Goal: Transaction & Acquisition: Purchase product/service

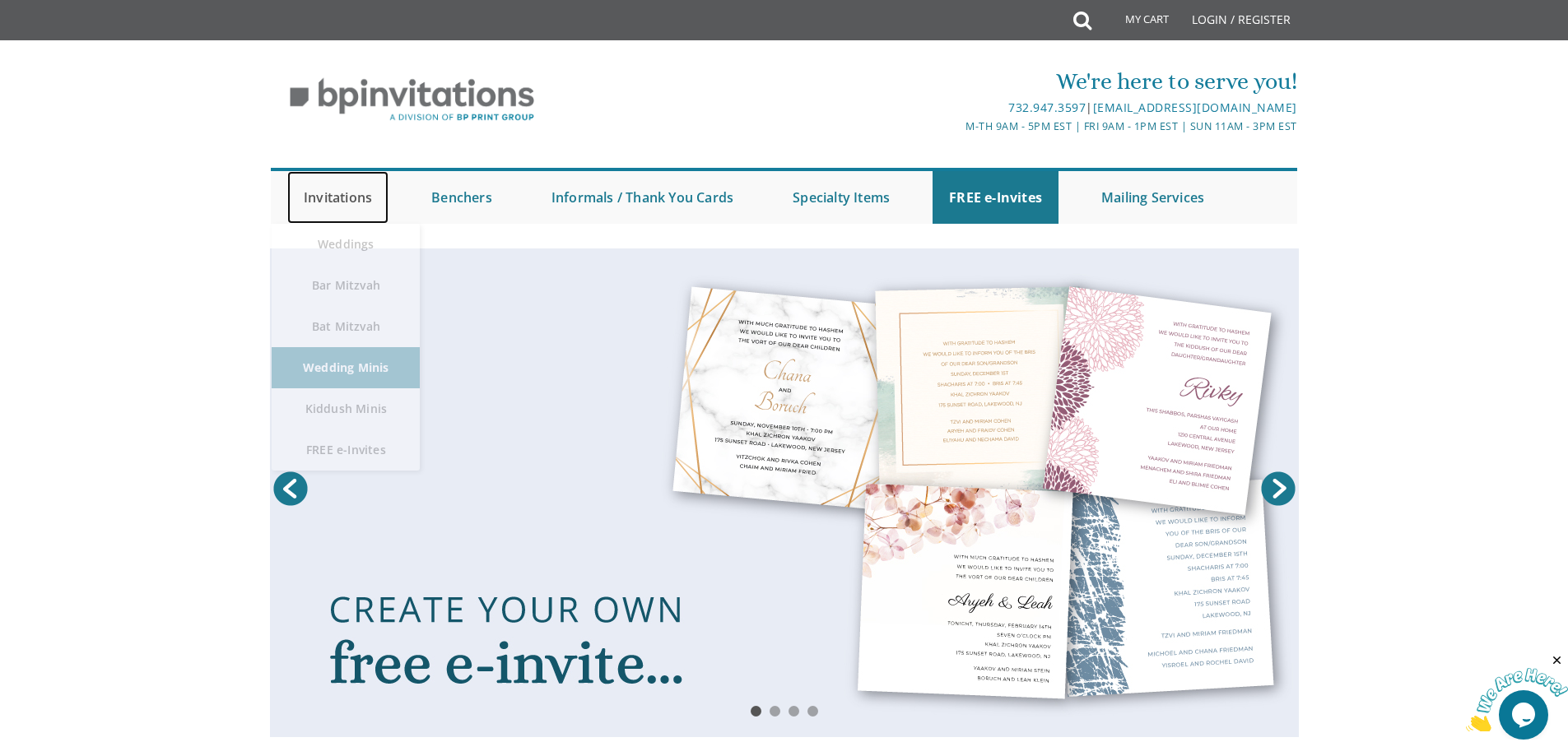
click at [316, 193] on link "Invitations" at bounding box center [338, 197] width 101 height 53
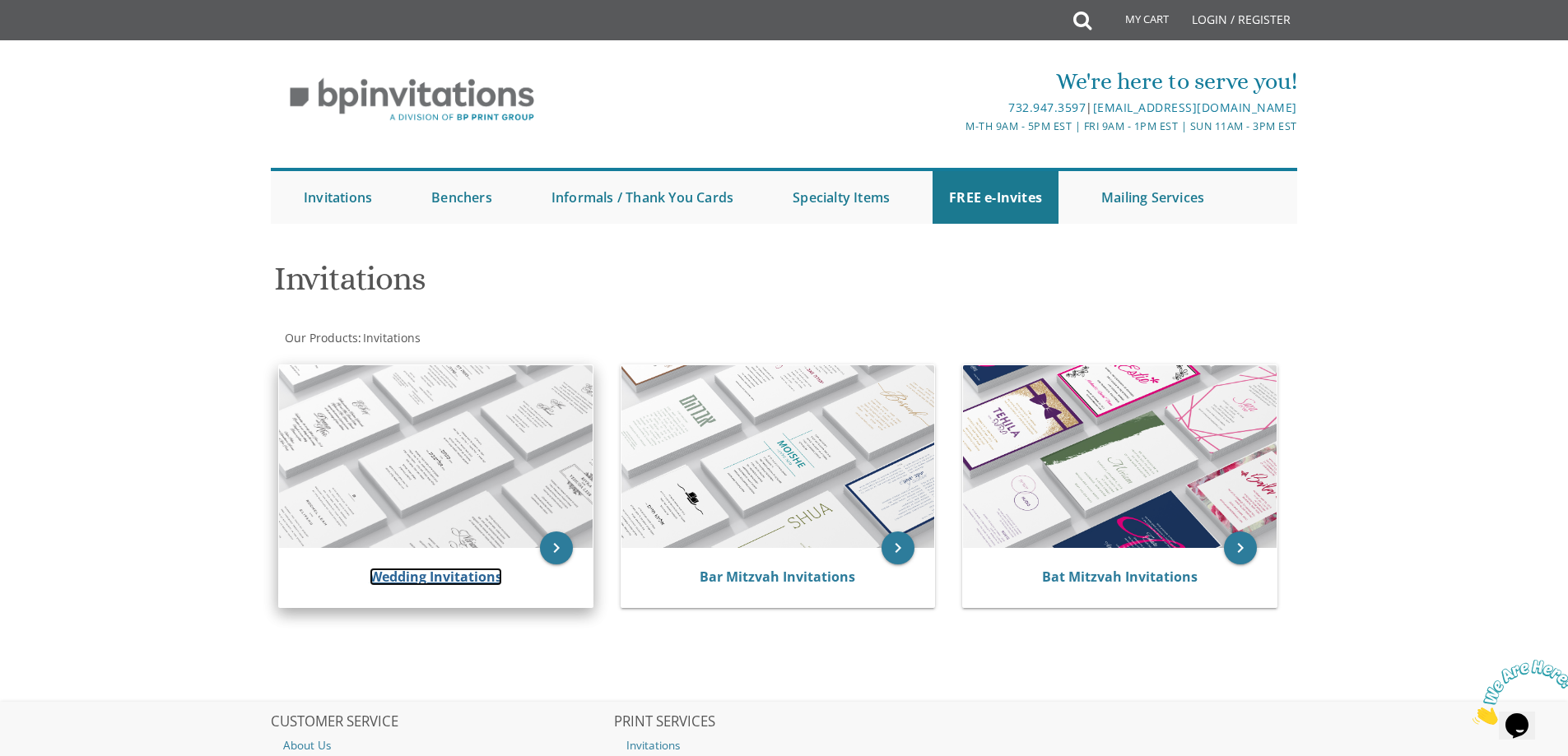
click at [374, 583] on link "Wedding Invitations" at bounding box center [436, 577] width 132 height 18
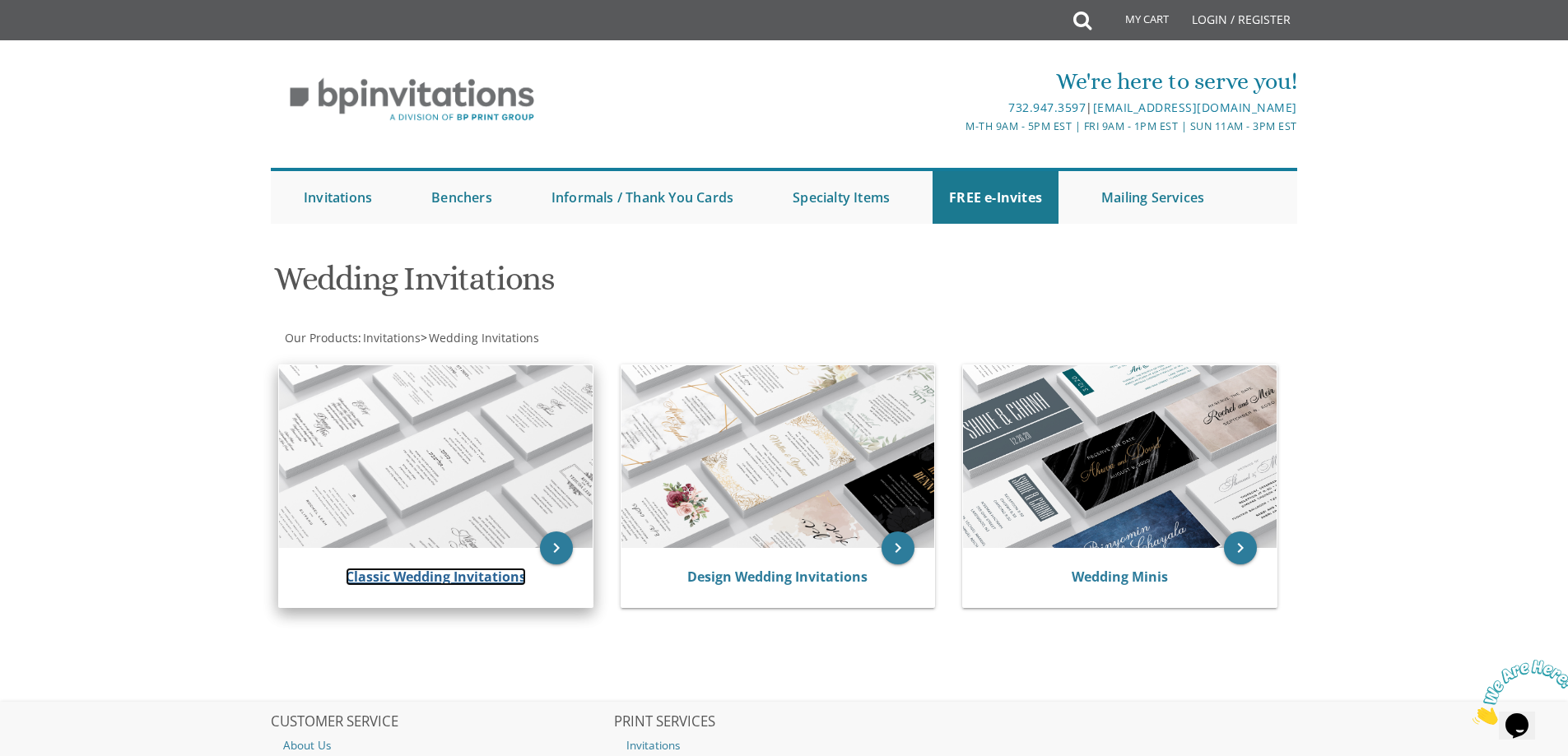
click at [407, 573] on link "Classic Wedding Invitations" at bounding box center [435, 577] width 180 height 18
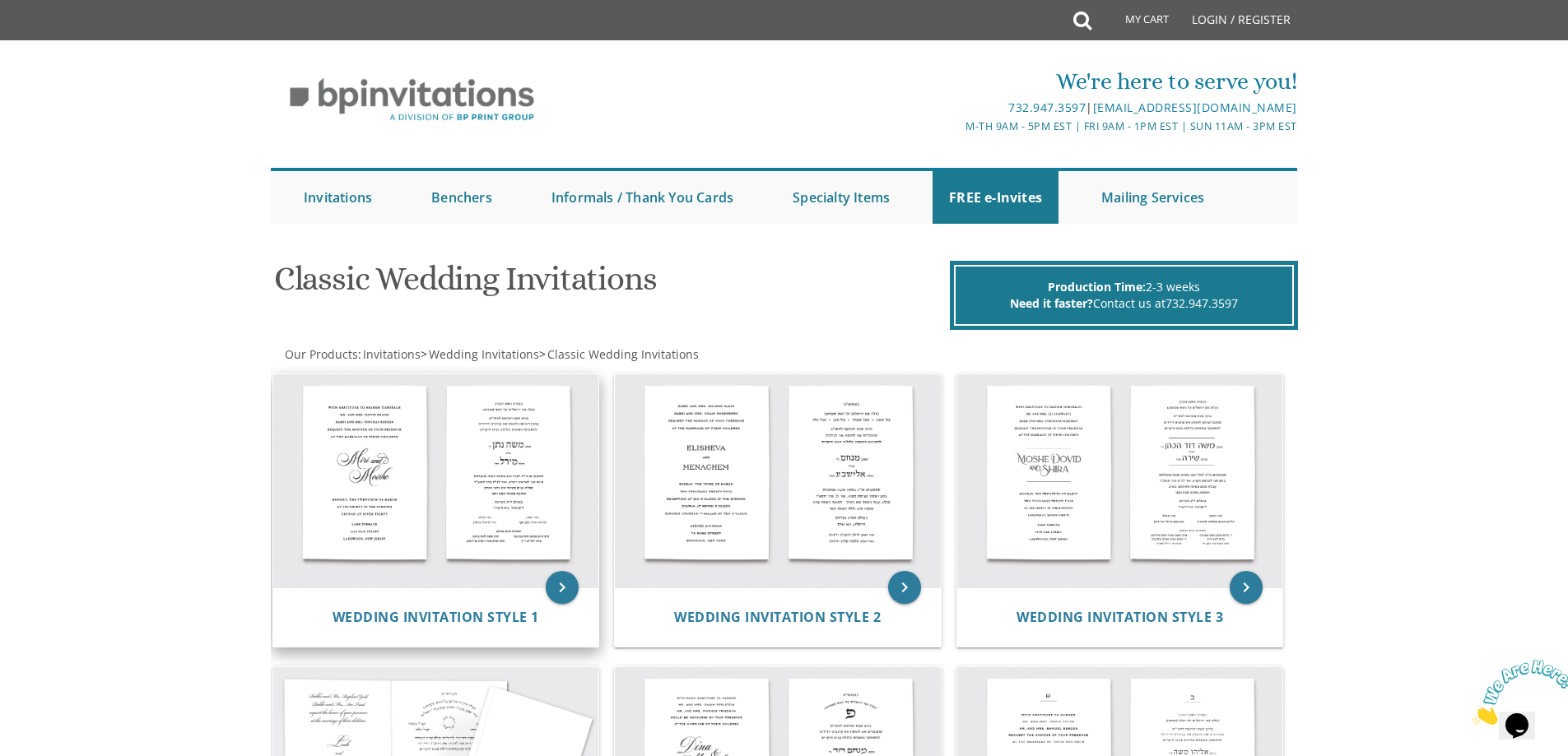
click at [415, 495] on img at bounding box center [436, 481] width 326 height 214
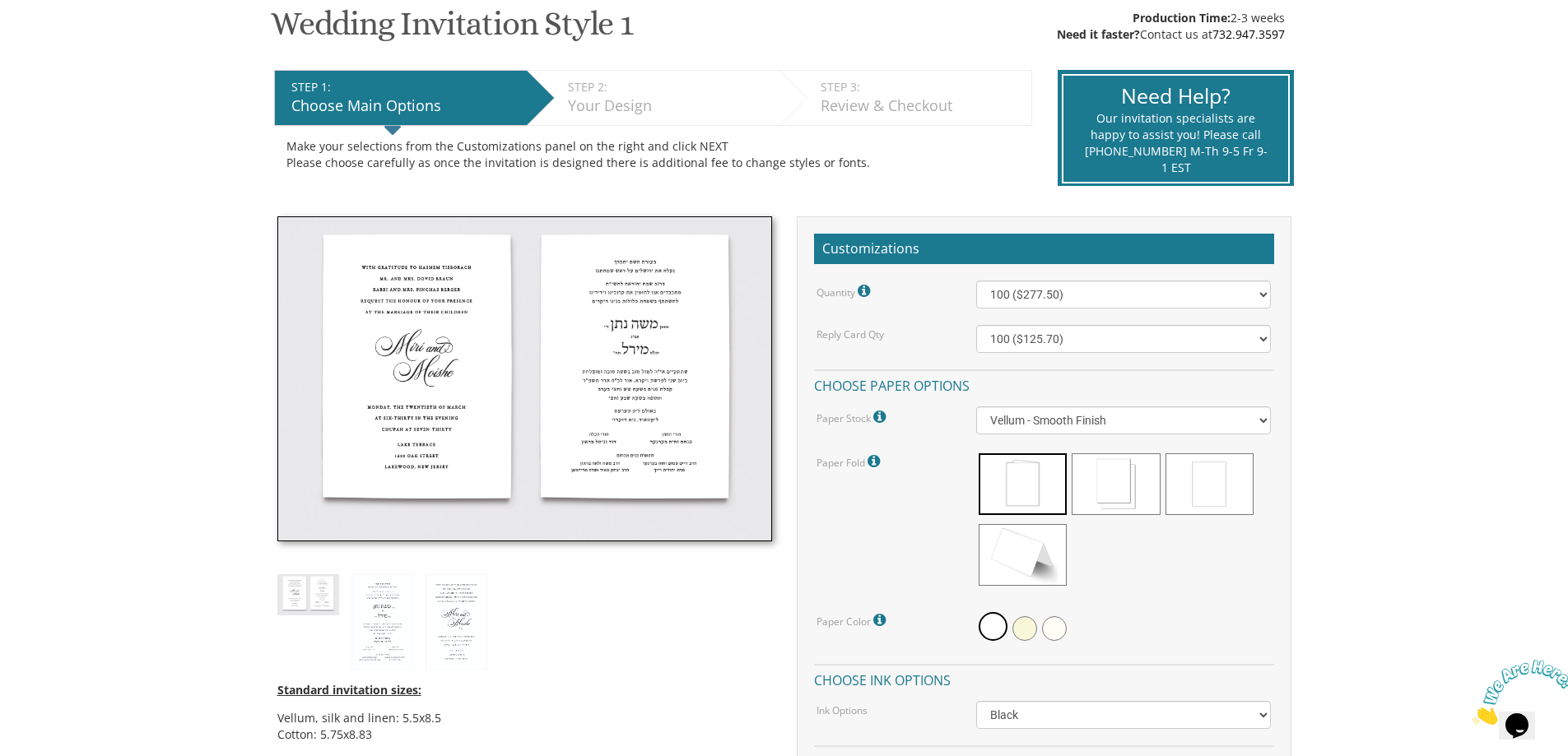
scroll to position [342, 0]
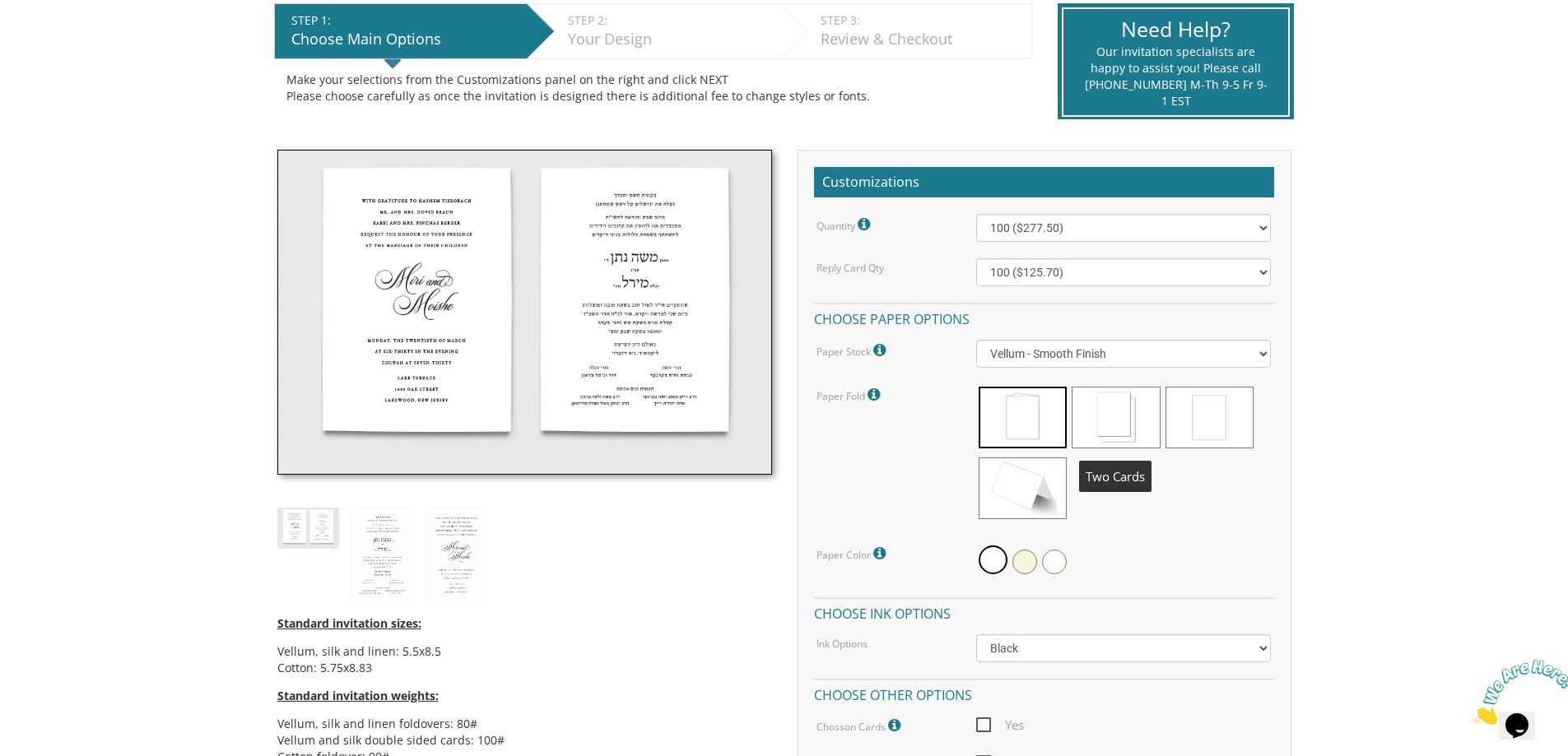
click at [1114, 412] on span at bounding box center [1115, 417] width 88 height 62
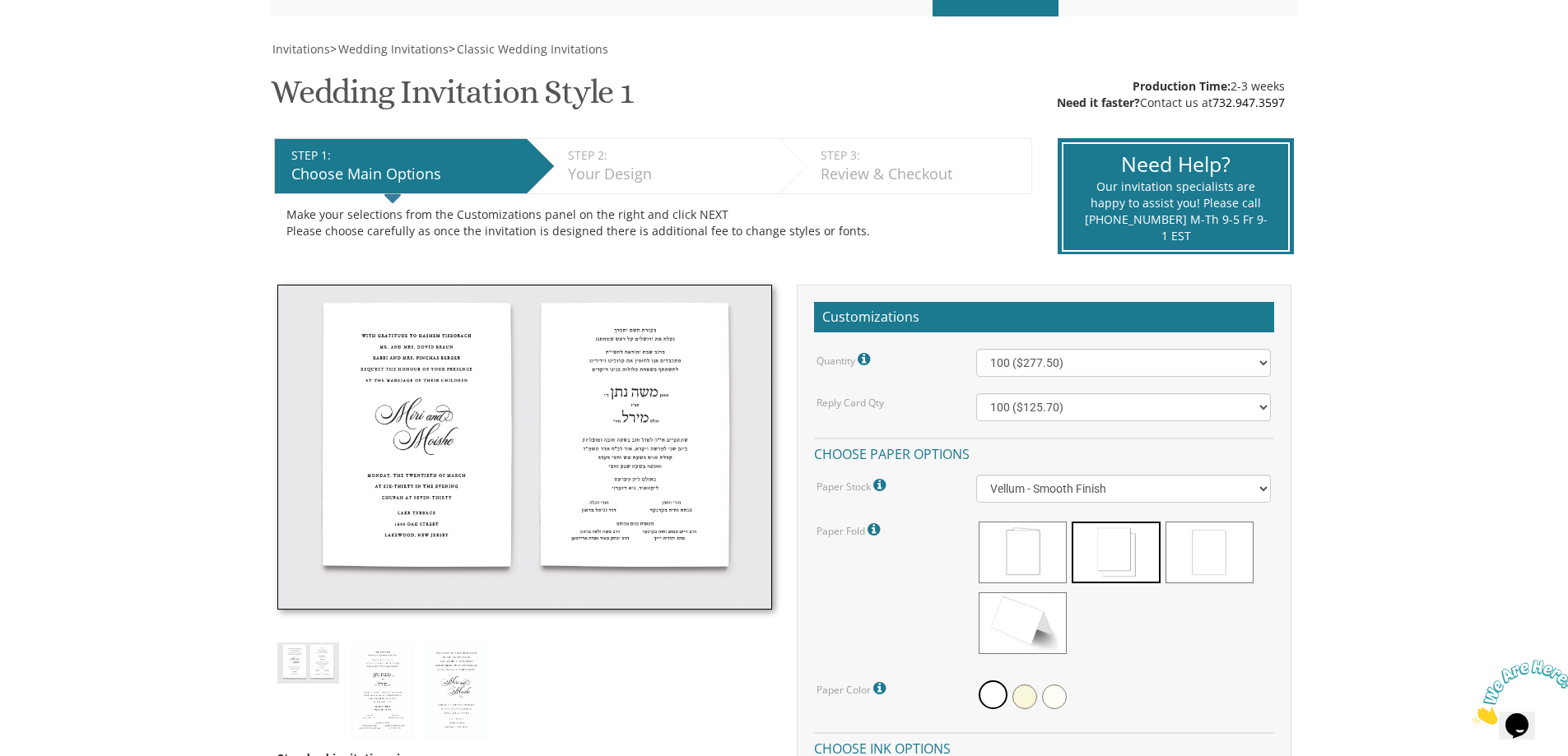
scroll to position [199, 0]
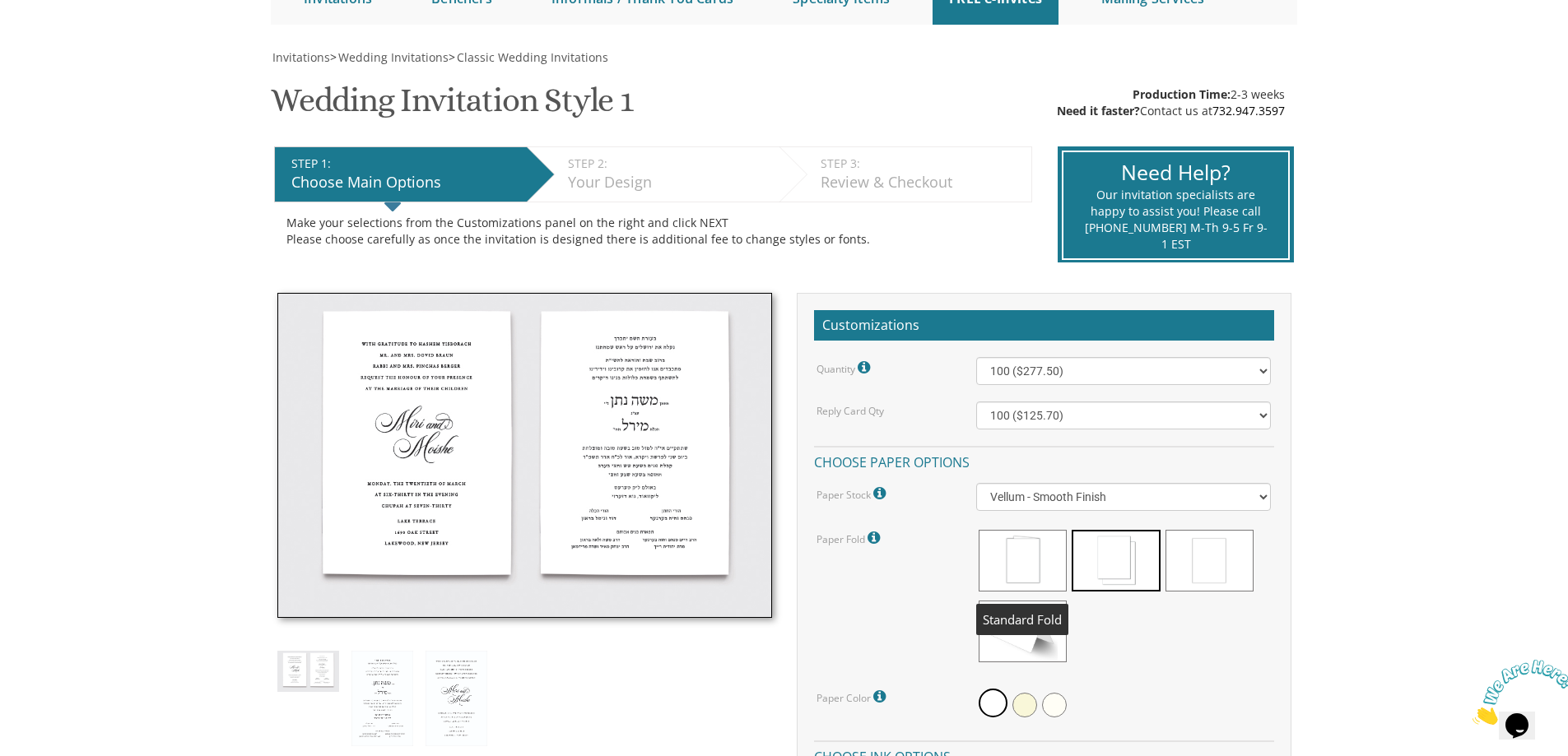
click at [1014, 572] on span at bounding box center [1022, 561] width 88 height 62
click at [1113, 566] on span at bounding box center [1115, 561] width 88 height 62
click at [1209, 567] on span at bounding box center [1209, 561] width 88 height 62
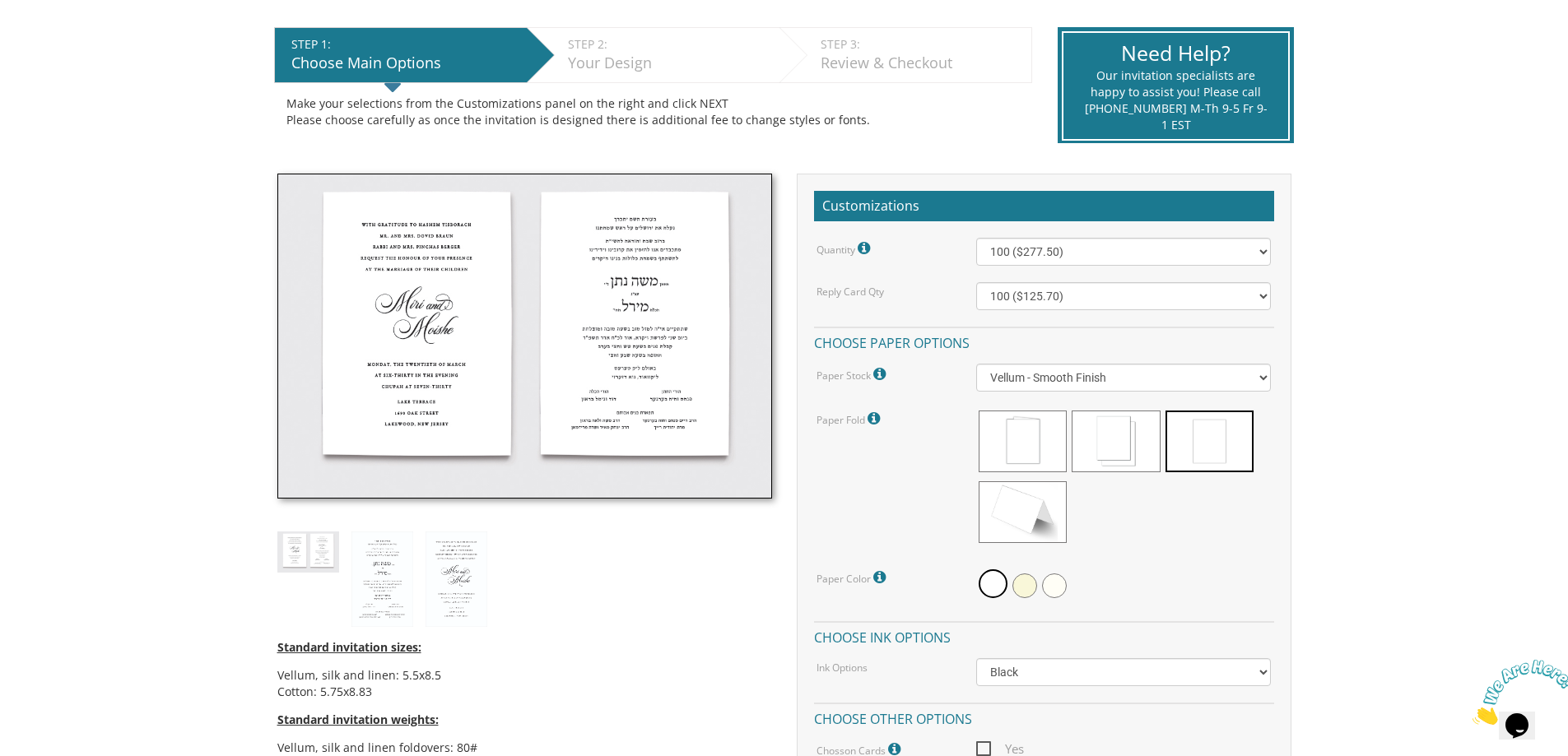
scroll to position [204, 0]
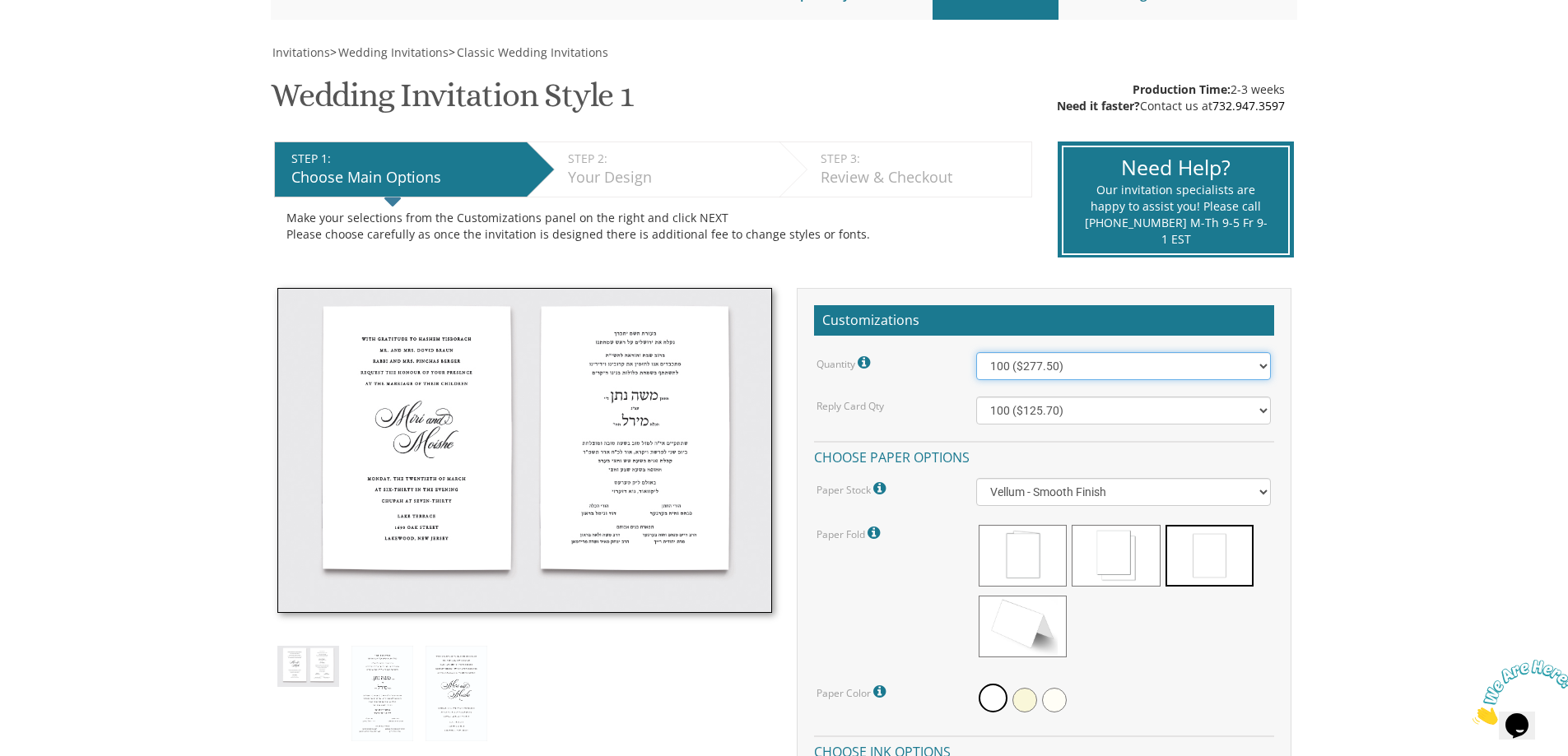
click at [1177, 366] on select "100 ($277.50) 200 ($330.45) 300 ($380.65) 400 ($432.70) 500 ($482.10) 600 ($534…" at bounding box center [1124, 365] width 295 height 28
click at [388, 52] on span "Wedding Invitations" at bounding box center [394, 52] width 111 height 16
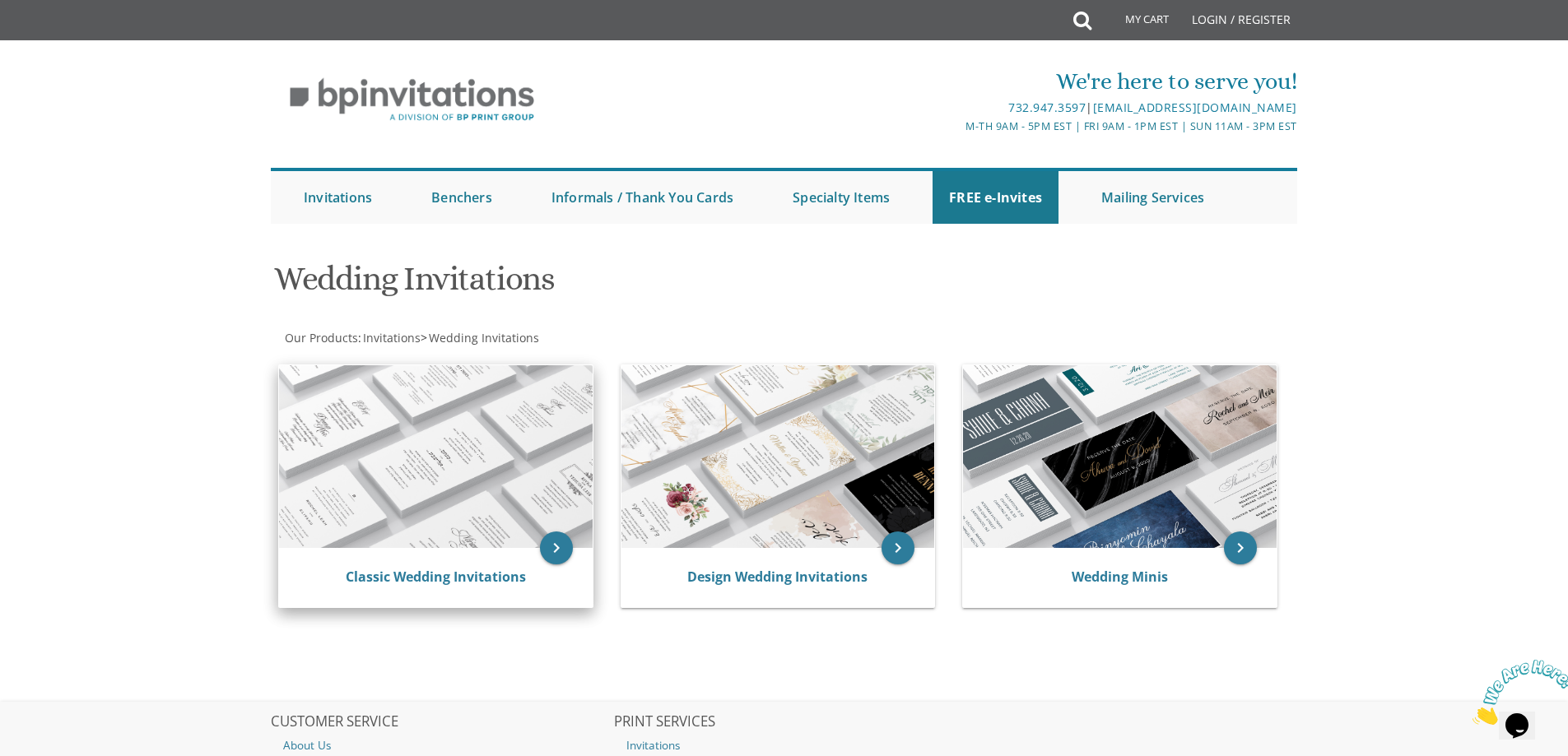
click at [366, 505] on img at bounding box center [436, 457] width 314 height 183
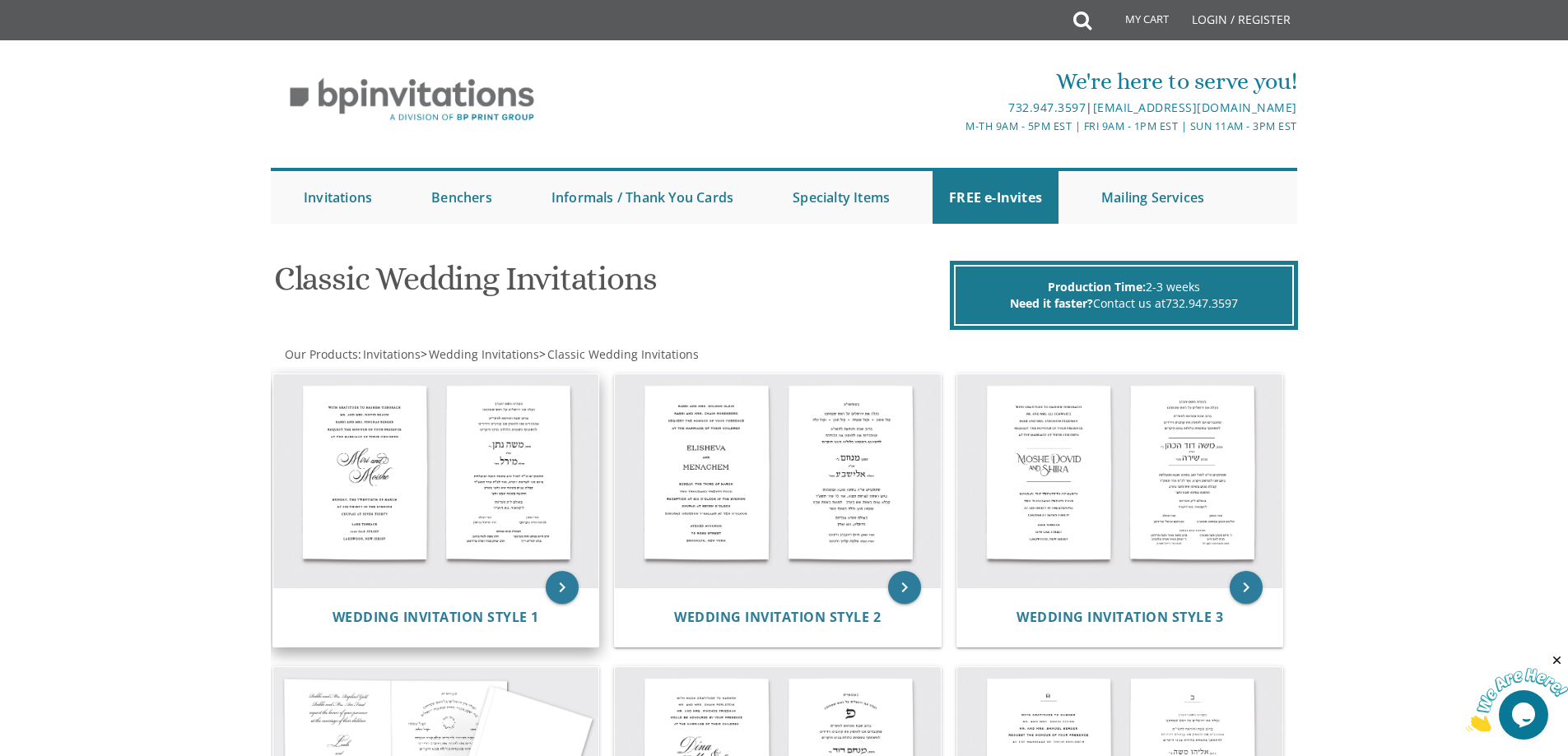
click at [404, 485] on img at bounding box center [436, 481] width 326 height 214
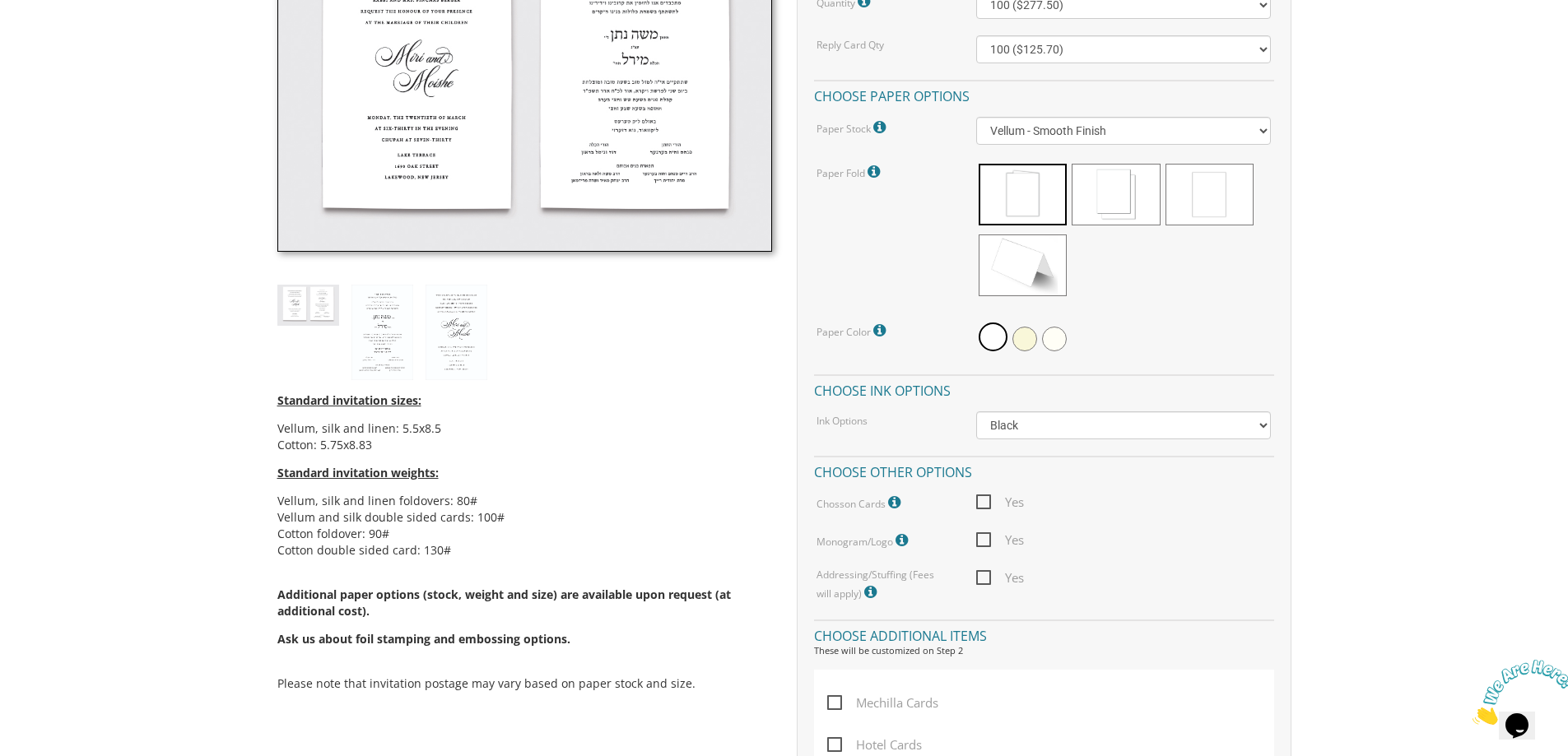
scroll to position [581, 0]
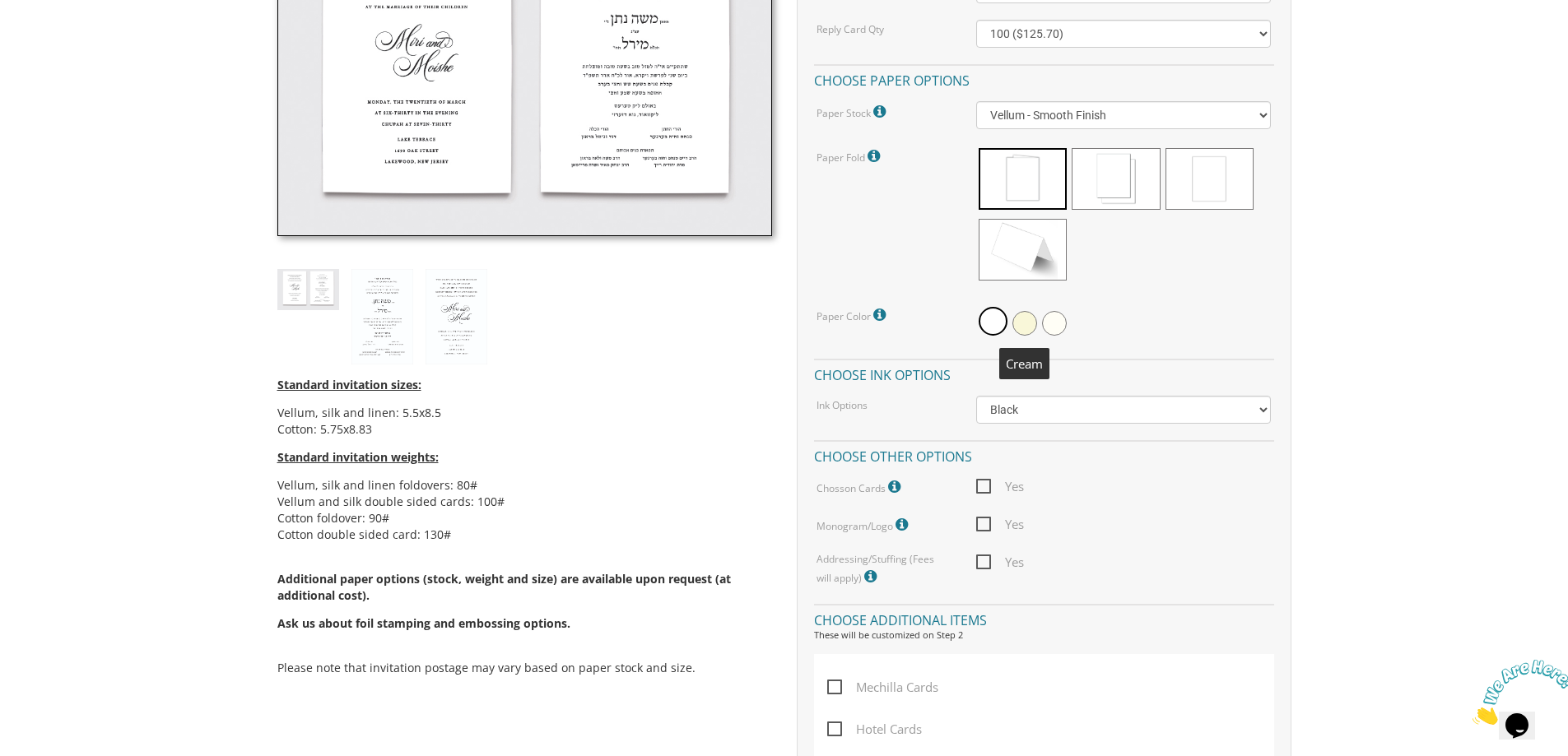
click at [1024, 322] on span at bounding box center [1025, 323] width 24 height 24
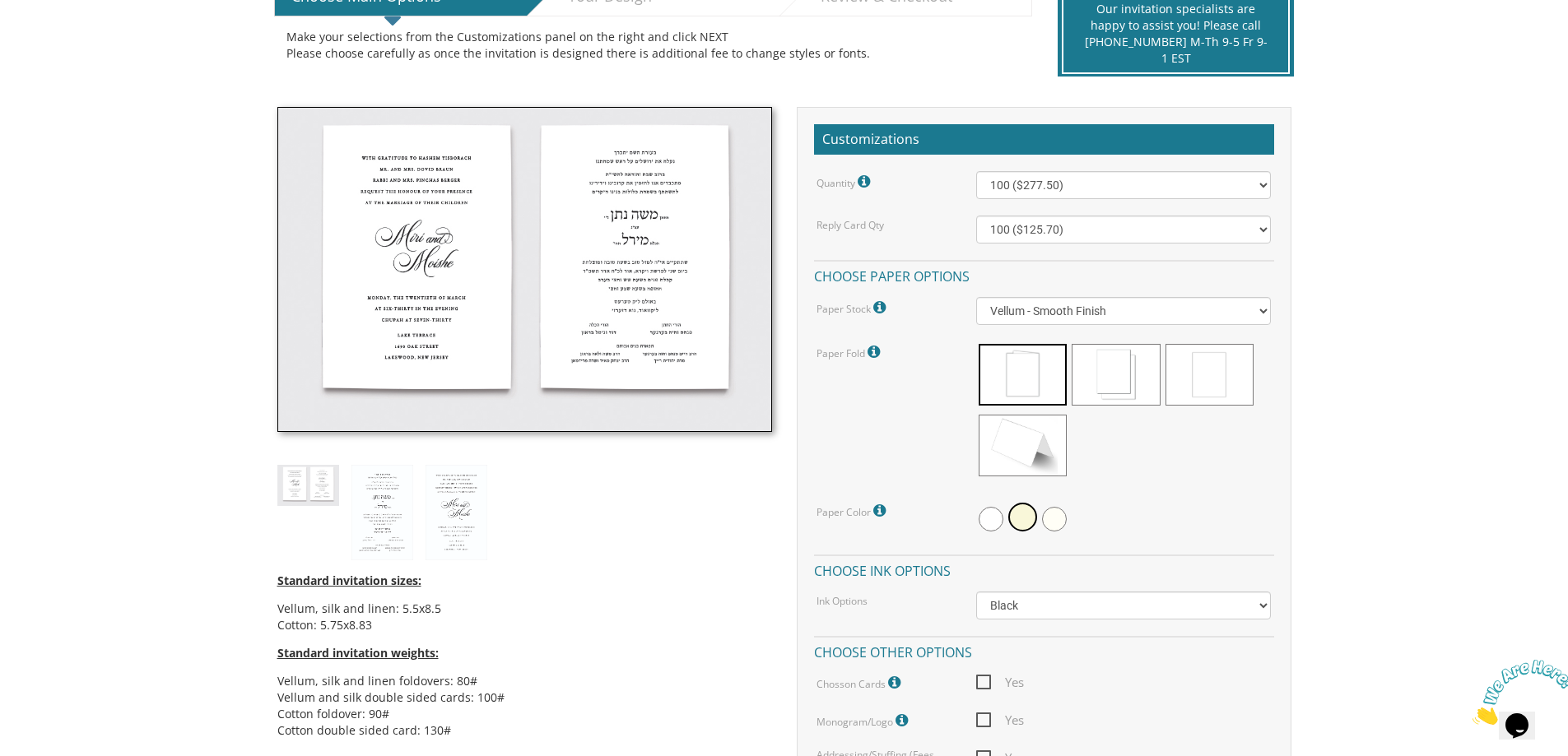
scroll to position [440, 0]
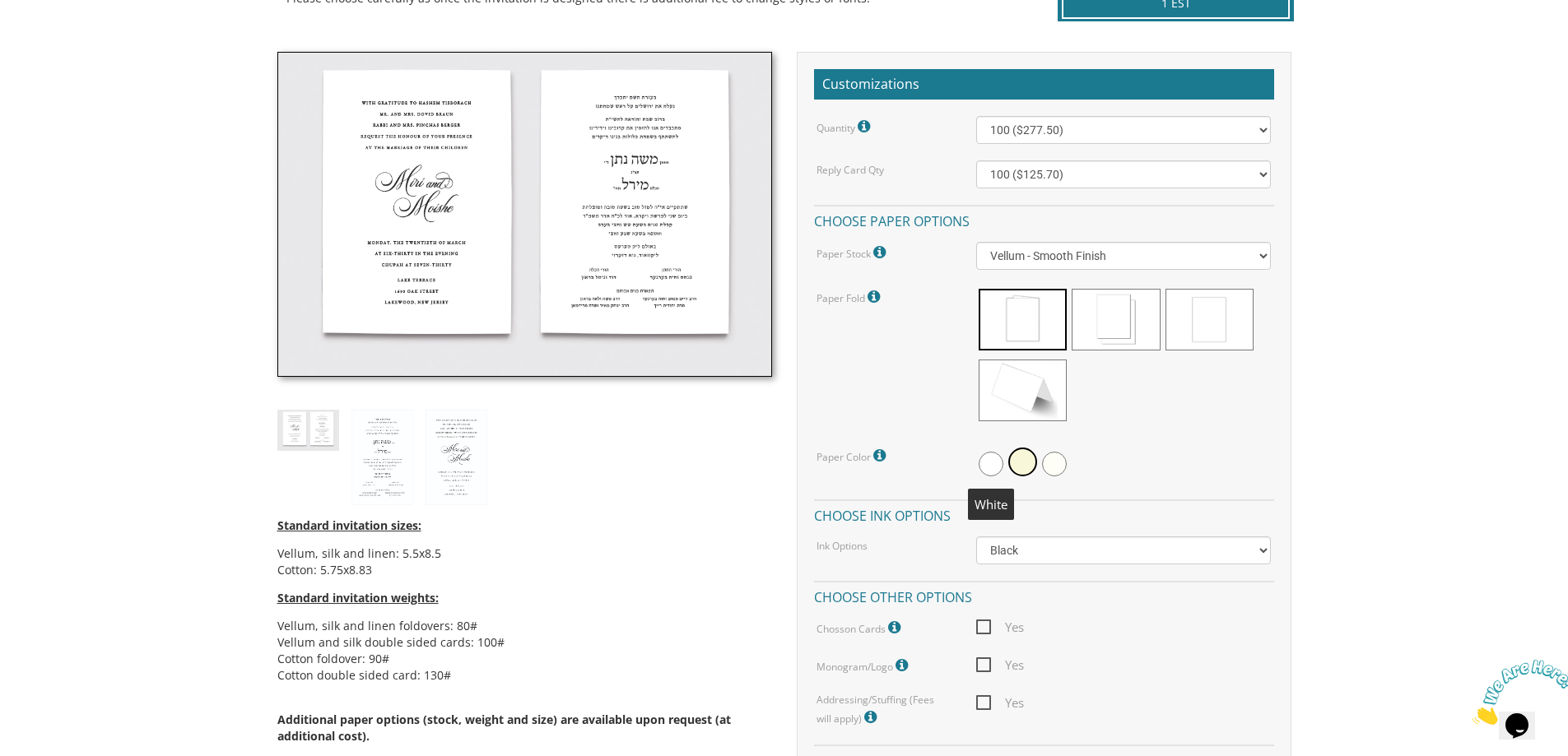
click at [989, 464] on span at bounding box center [990, 463] width 24 height 24
click at [1035, 257] on select "Vellum - Smooth Finish Linen - Subtle Embossed Crosshatch Texture Silk - Soft, …" at bounding box center [1124, 256] width 295 height 28
click at [976, 242] on select "Vellum - Smooth Finish Linen - Subtle Embossed Crosshatch Texture Silk - Soft, …" at bounding box center [1124, 256] width 295 height 28
click at [1050, 260] on select "Vellum - Smooth Finish Linen - Subtle Embossed Crosshatch Texture Silk - Soft, …" at bounding box center [1124, 256] width 295 height 28
click at [976, 242] on select "Vellum - Smooth Finish Linen - Subtle Embossed Crosshatch Texture Silk - Soft, …" at bounding box center [1124, 256] width 295 height 28
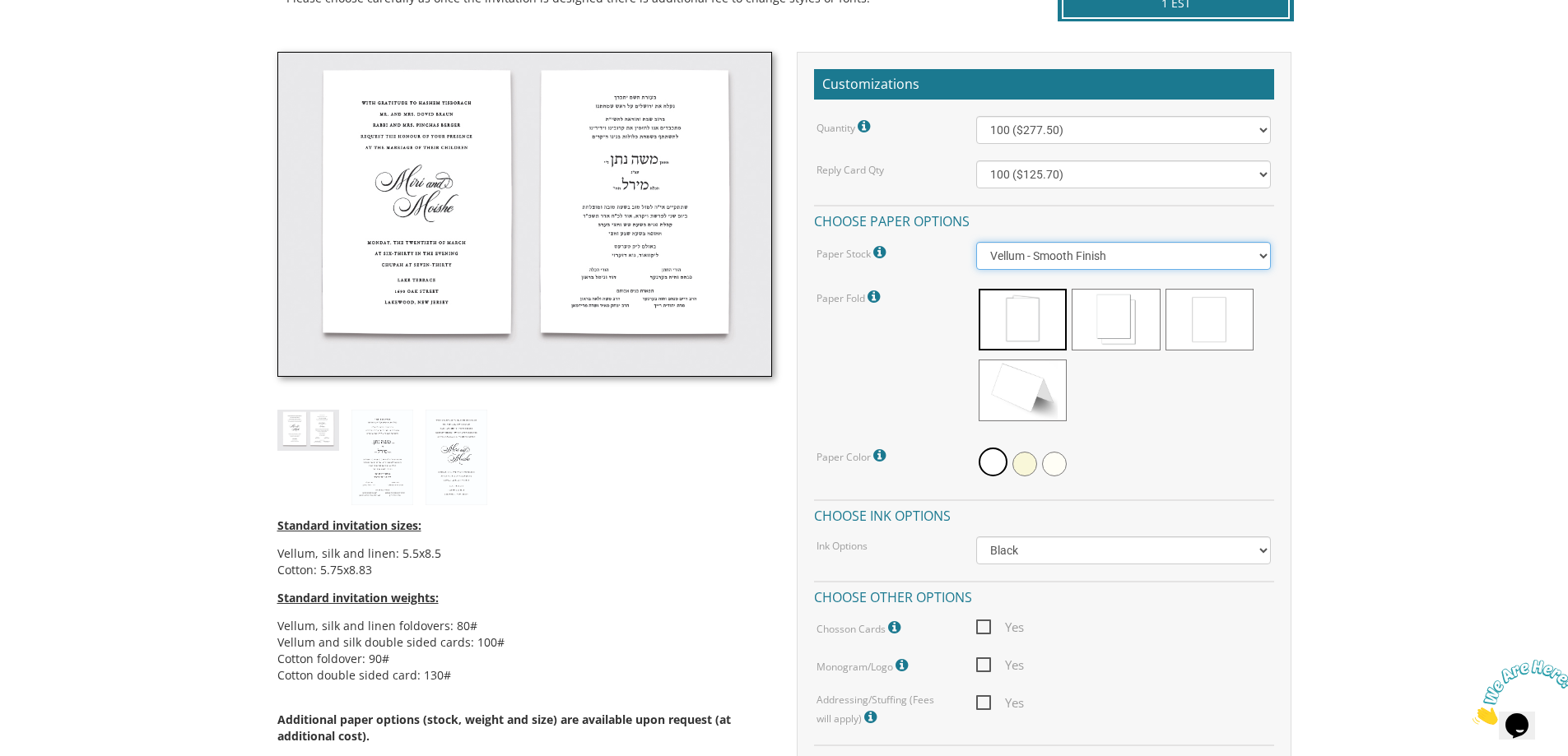
click at [1046, 255] on select "Vellum - Smooth Finish Linen - Subtle Embossed Crosshatch Texture Silk - Soft, …" at bounding box center [1124, 256] width 295 height 28
click at [976, 242] on select "Vellum - Smooth Finish Linen - Subtle Embossed Crosshatch Texture Silk - Soft, …" at bounding box center [1124, 256] width 295 height 28
click at [1061, 256] on select "Vellum - Smooth Finish Linen - Subtle Embossed Crosshatch Texture Silk - Soft, …" at bounding box center [1124, 256] width 295 height 28
click at [976, 242] on select "Vellum - Smooth Finish Linen - Subtle Embossed Crosshatch Texture Silk - Soft, …" at bounding box center [1124, 256] width 295 height 28
click at [1031, 256] on select "Vellum - Smooth Finish Linen - Subtle Embossed Crosshatch Texture Silk - Soft, …" at bounding box center [1124, 256] width 295 height 28
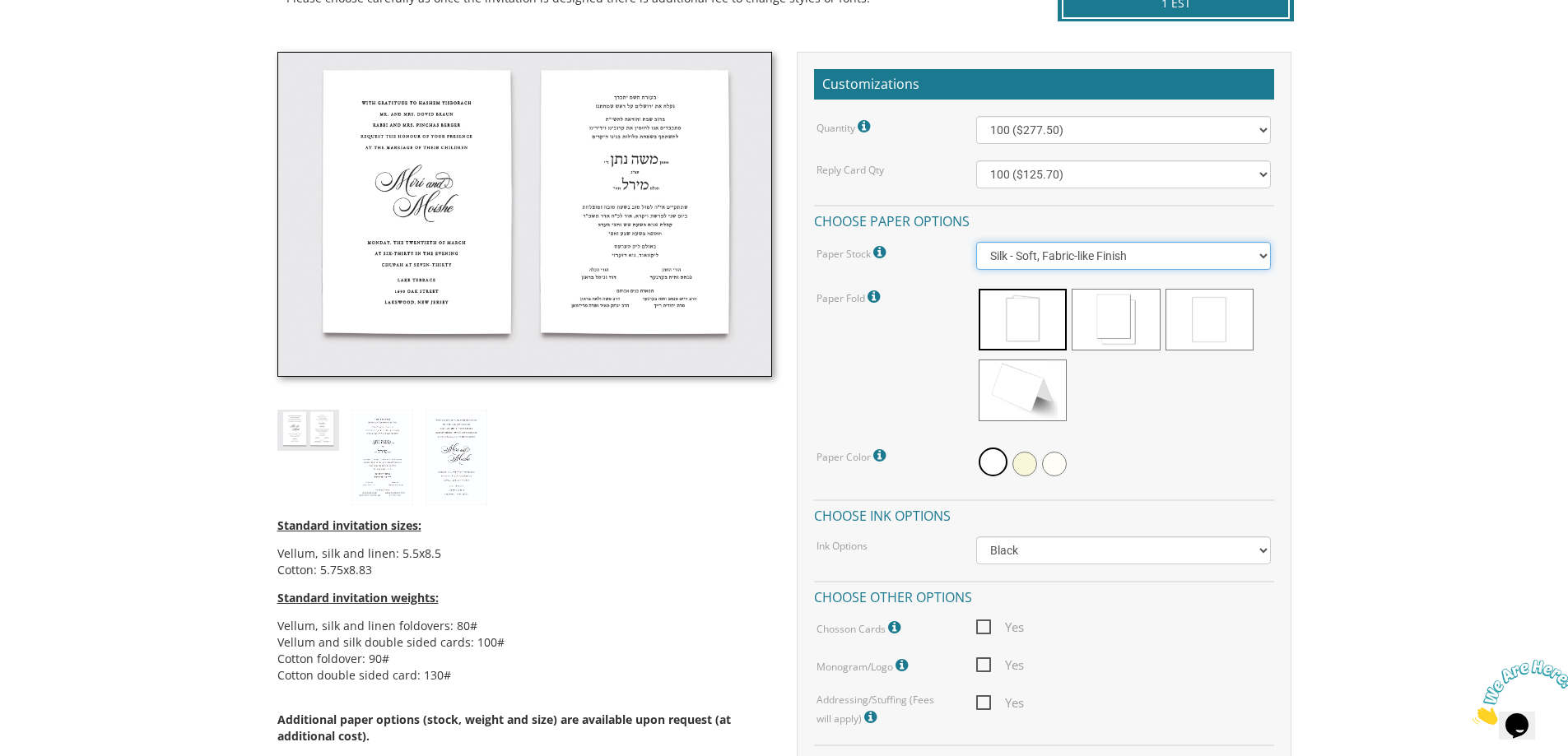
click at [976, 242] on select "Vellum - Smooth Finish Linen - Subtle Embossed Crosshatch Texture Silk - Soft, …" at bounding box center [1124, 256] width 295 height 28
click at [1041, 256] on select "Vellum - Smooth Finish Linen - Subtle Embossed Crosshatch Texture Silk - Soft, …" at bounding box center [1124, 256] width 295 height 28
click at [976, 242] on select "Vellum - Smooth Finish Linen - Subtle Embossed Crosshatch Texture Silk - Soft, …" at bounding box center [1124, 256] width 295 height 28
click at [1045, 260] on select "Vellum - Smooth Finish Linen - Subtle Embossed Crosshatch Texture Silk - Soft, …" at bounding box center [1124, 256] width 295 height 28
click at [976, 242] on select "Vellum - Smooth Finish Linen - Subtle Embossed Crosshatch Texture Silk - Soft, …" at bounding box center [1124, 256] width 295 height 28
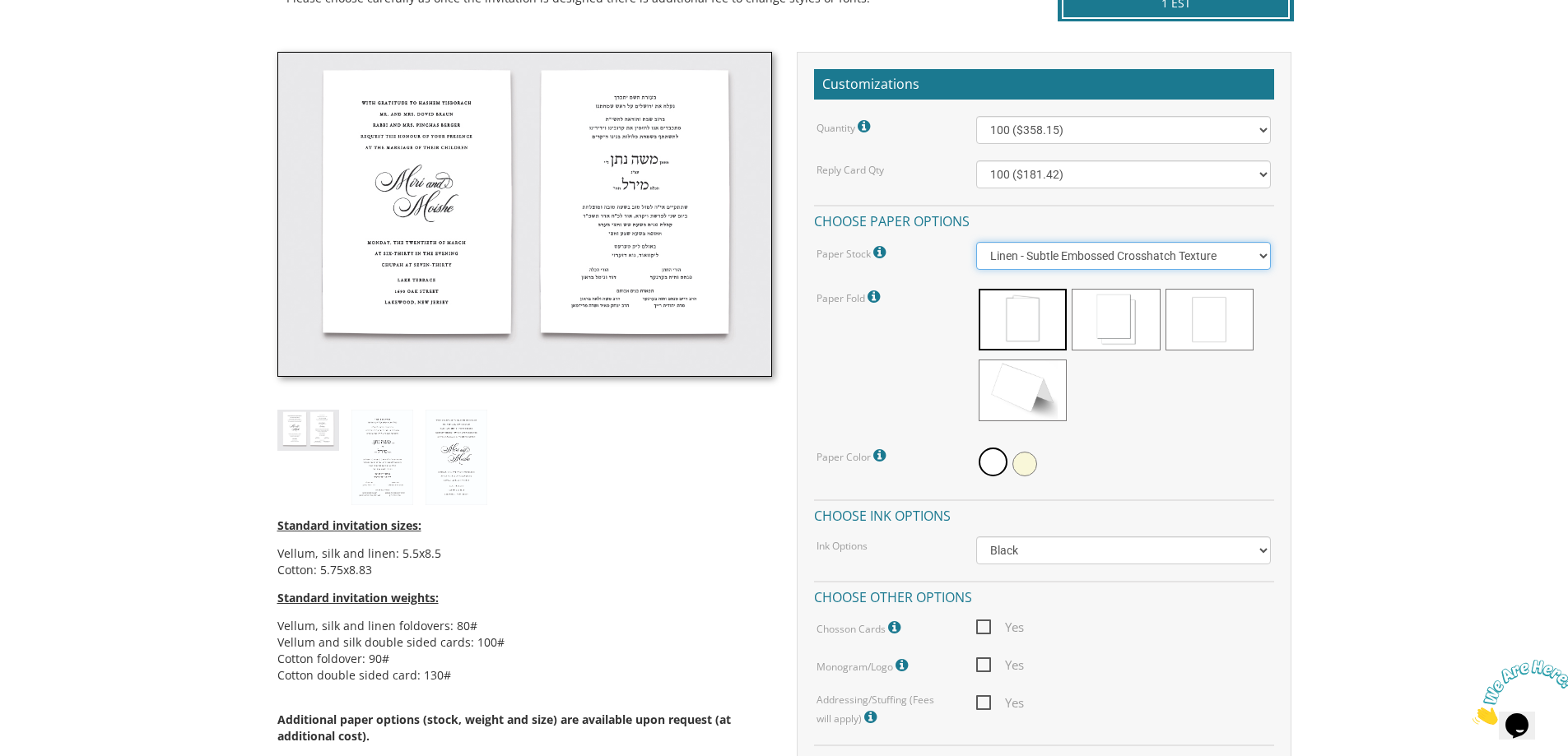
click at [1012, 262] on select "Vellum - Smooth Finish Linen - Subtle Embossed Crosshatch Texture Silk - Soft, …" at bounding box center [1124, 256] width 295 height 28
select select "Silk"
click at [976, 242] on select "Vellum - Smooth Finish Linen - Subtle Embossed Crosshatch Texture Silk - Soft, …" at bounding box center [1124, 256] width 295 height 28
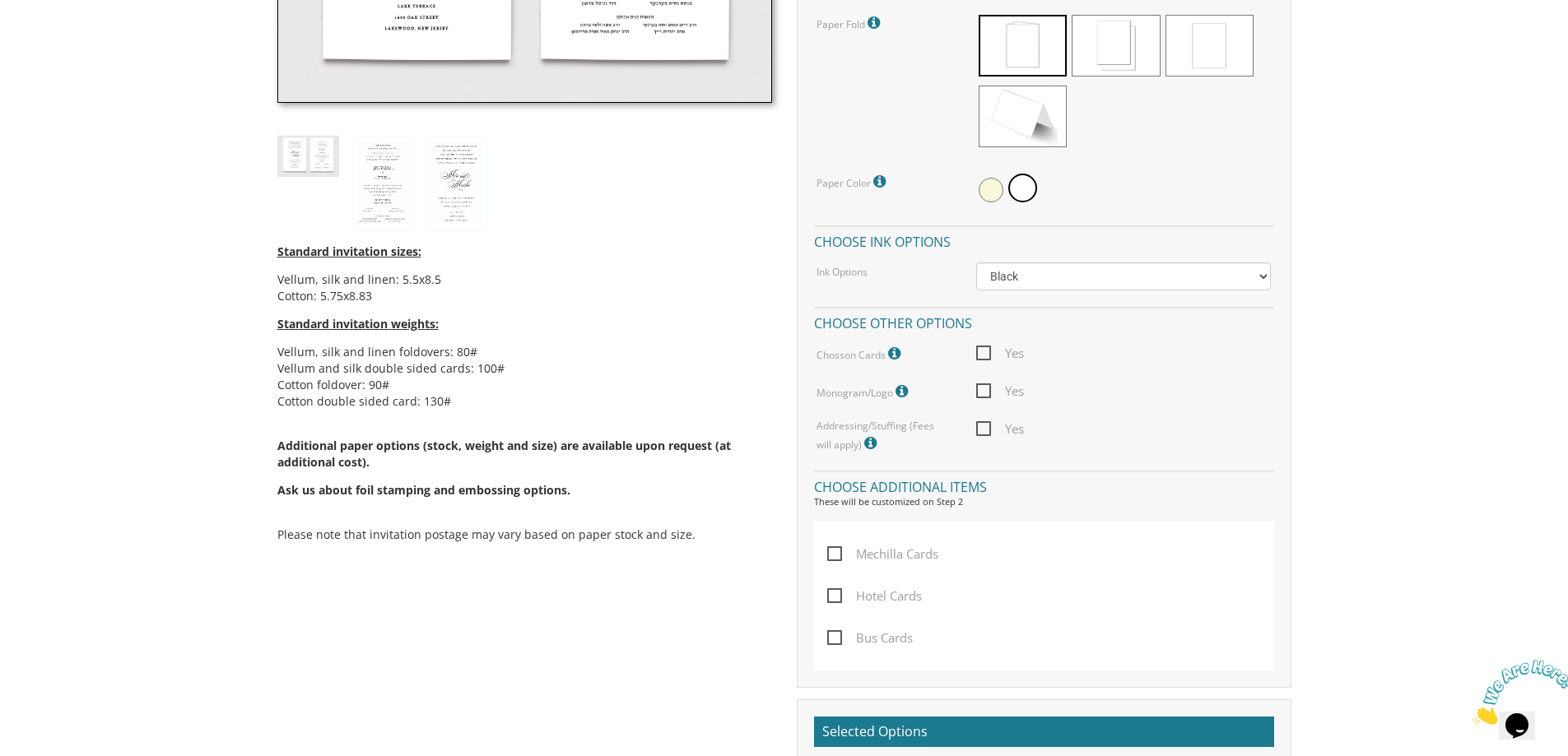
scroll to position [753, 0]
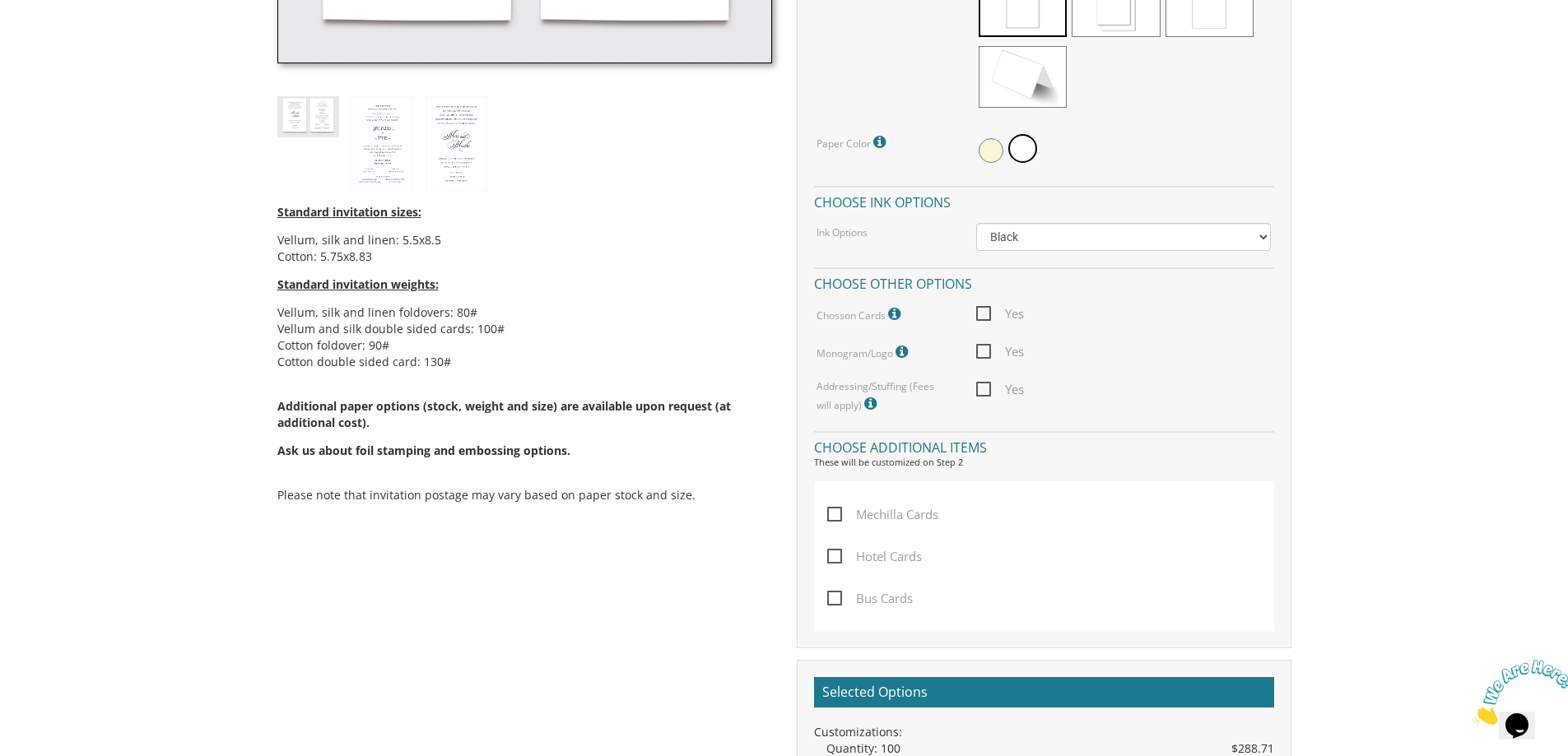
click at [1473, 713] on icon "Close" at bounding box center [1473, 720] width 0 height 14
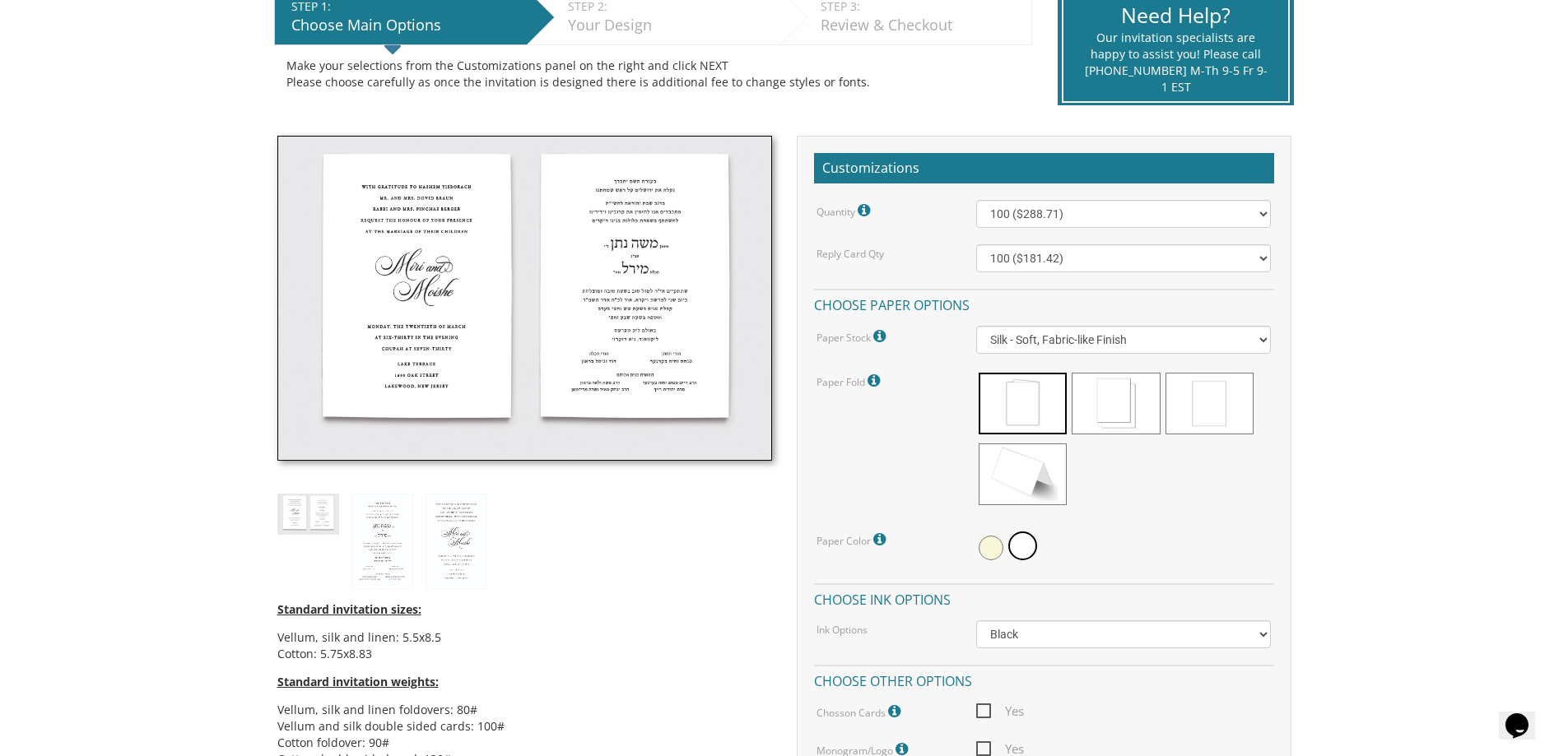
scroll to position [342, 0]
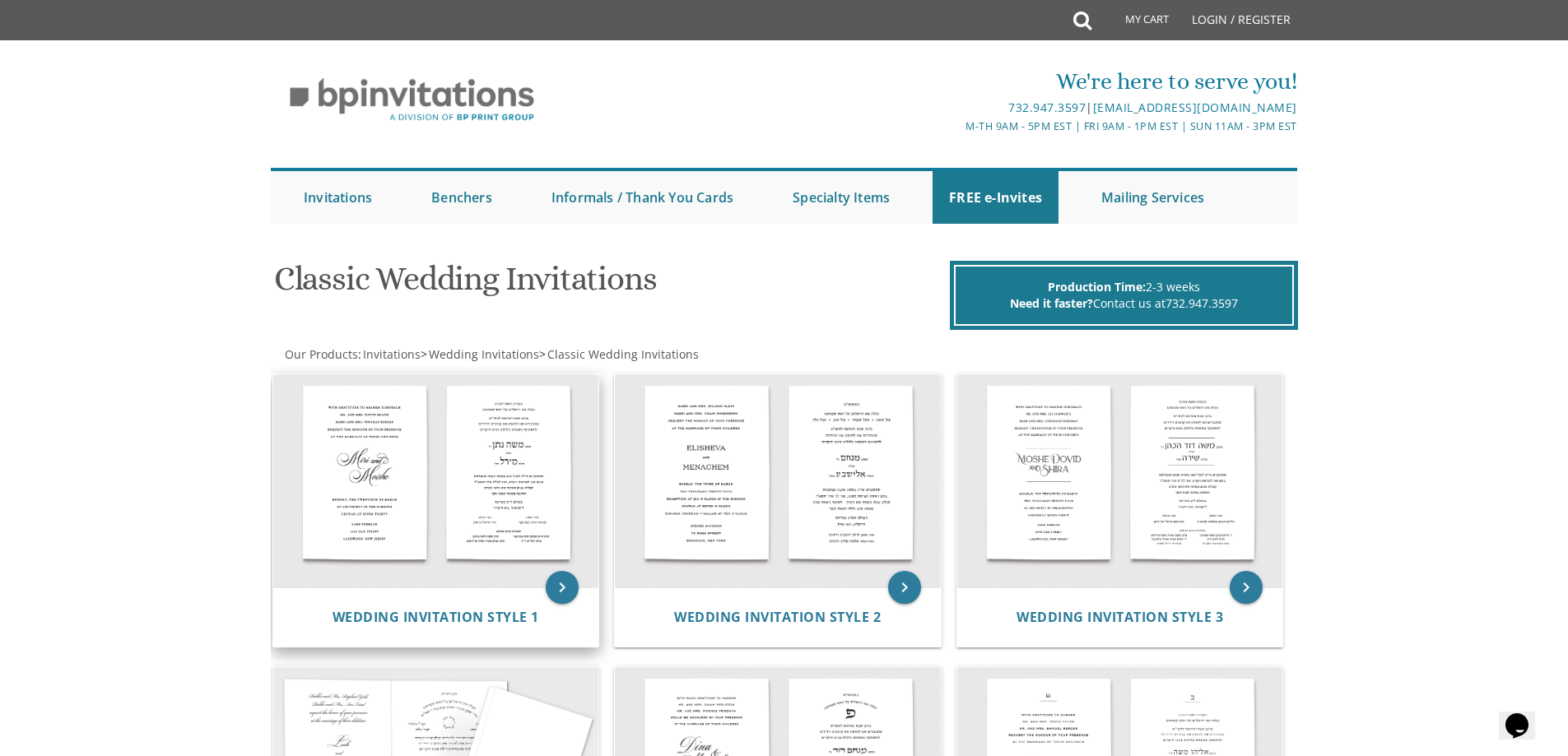
click at [399, 543] on img at bounding box center [436, 481] width 326 height 214
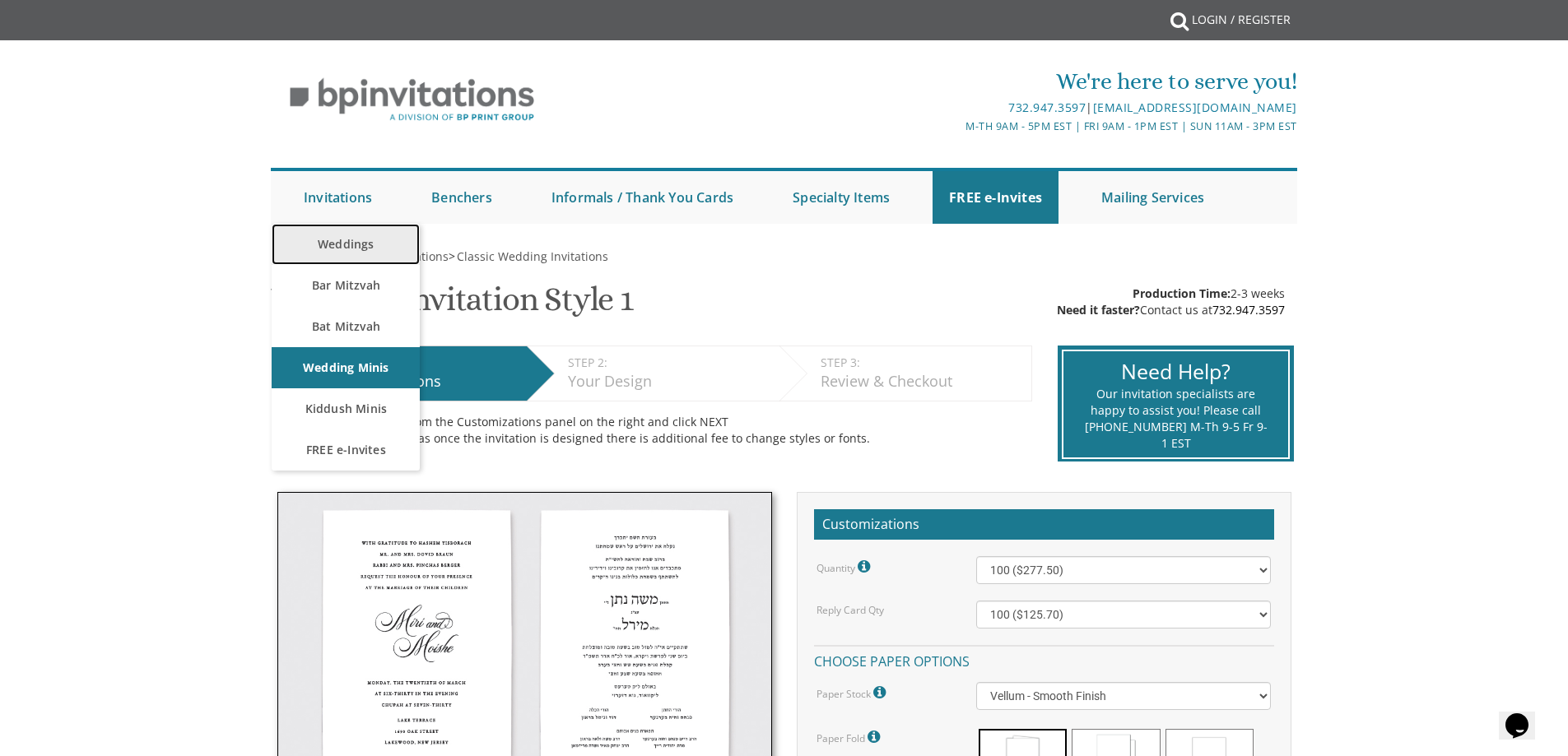
click at [334, 240] on link "Weddings" at bounding box center [345, 244] width 148 height 41
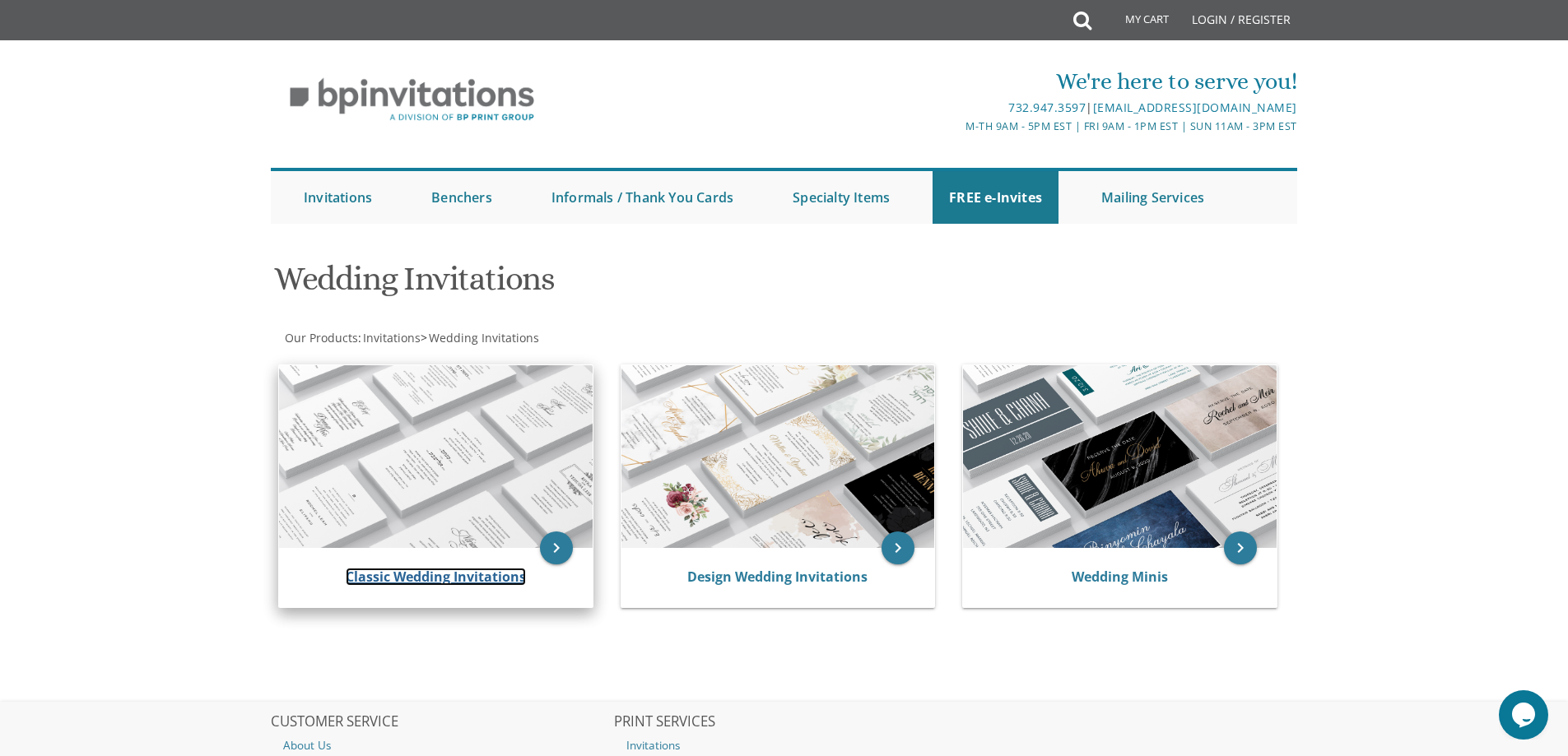
click at [399, 578] on link "Classic Wedding Invitations" at bounding box center [435, 577] width 180 height 18
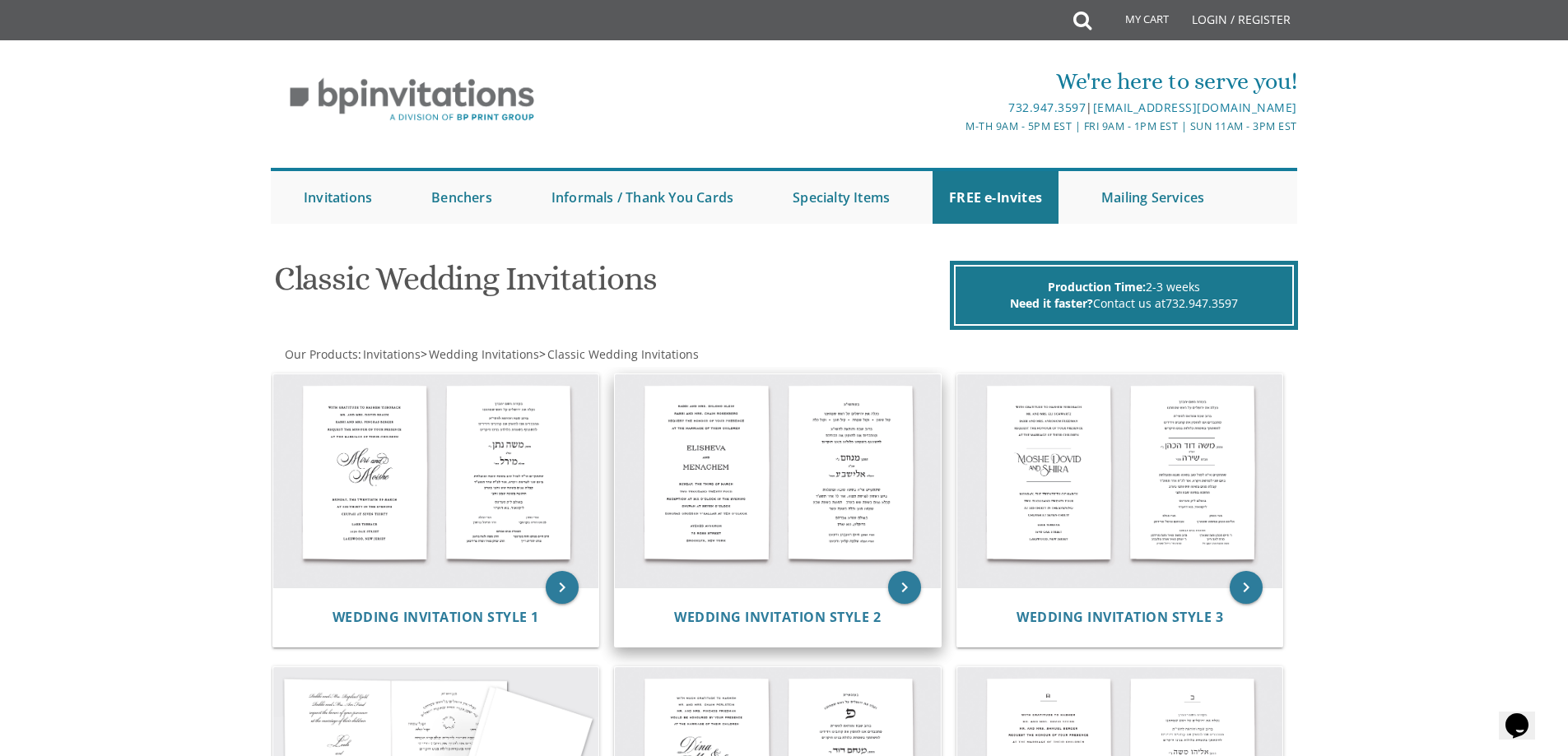
click at [767, 495] on img at bounding box center [777, 481] width 326 height 214
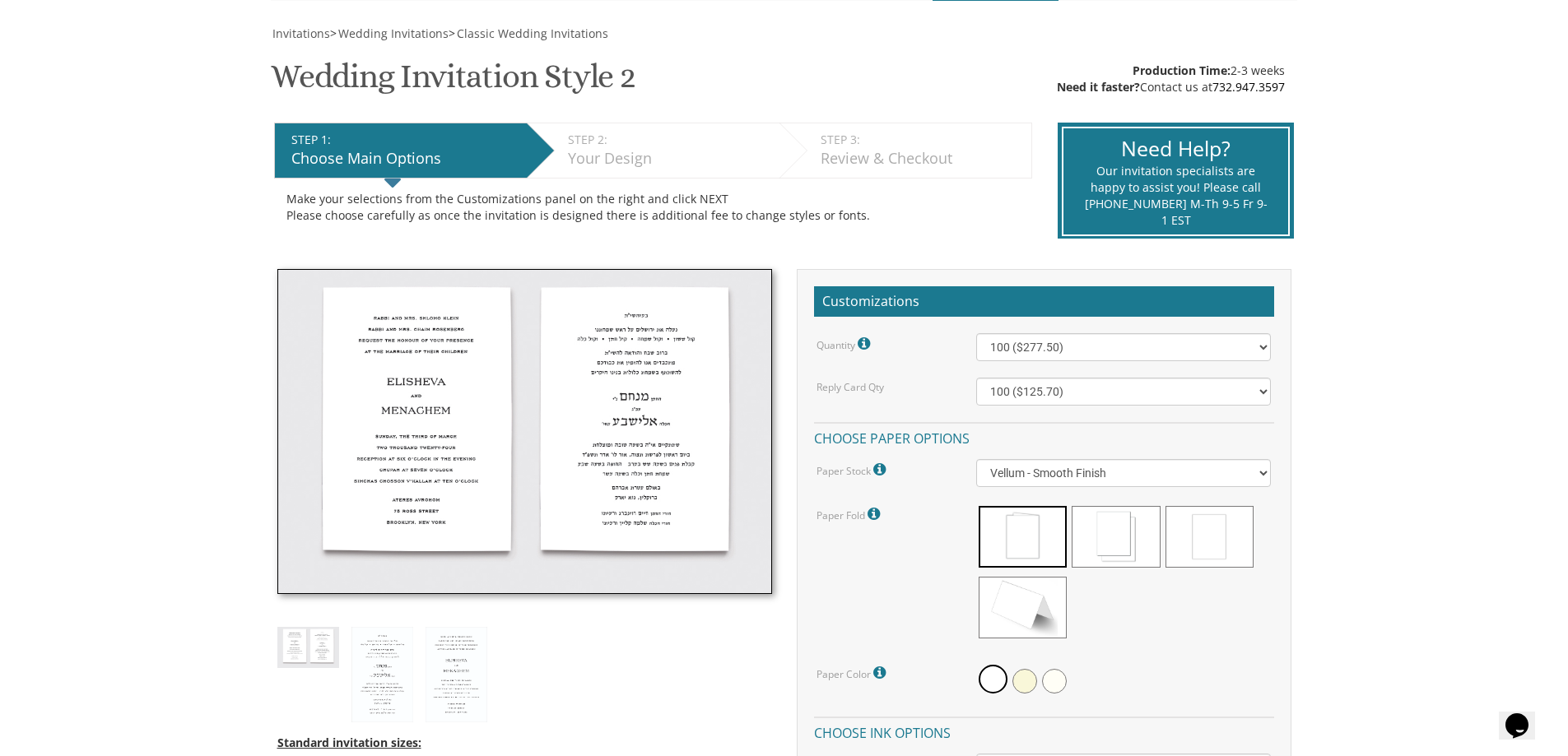
scroll to position [141, 0]
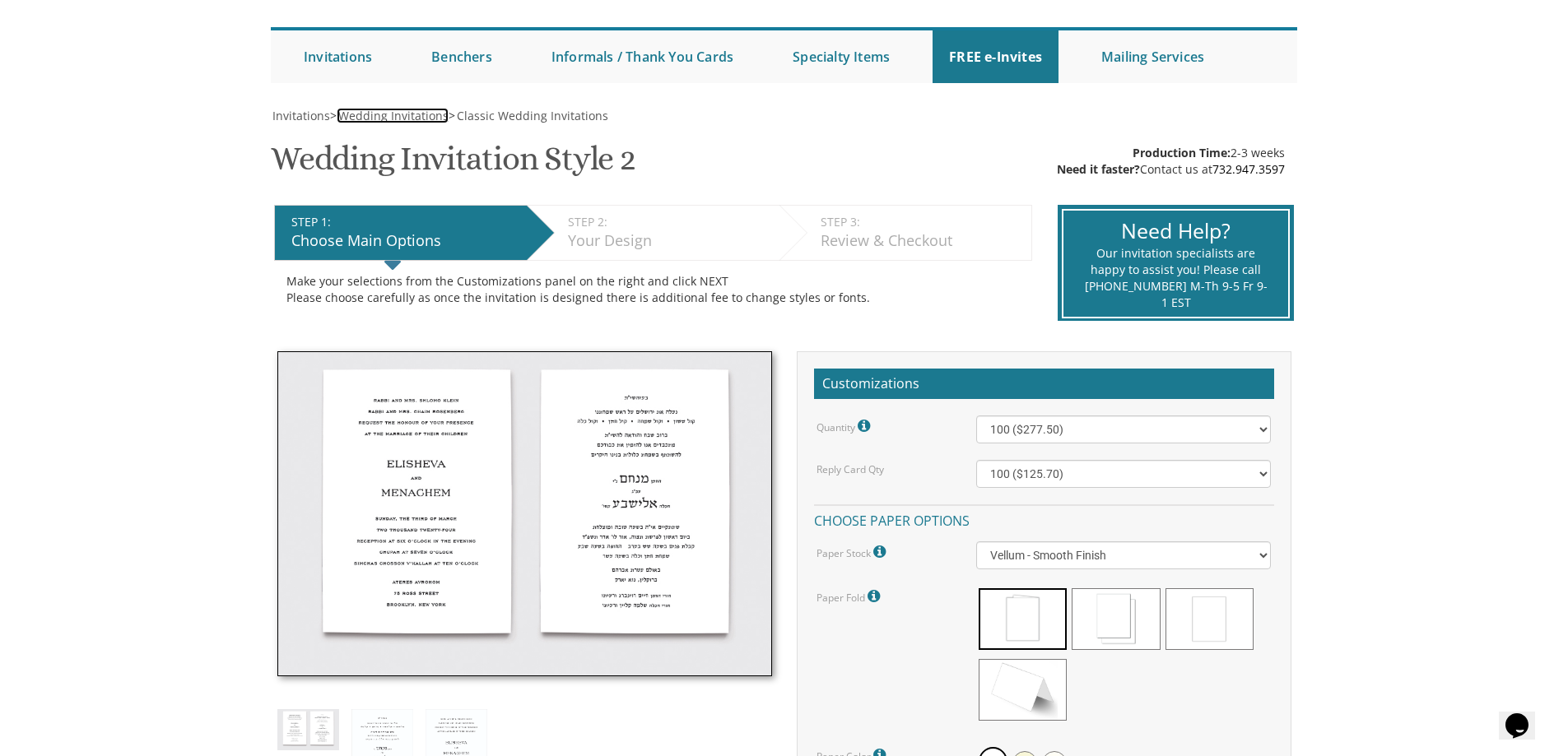
click at [374, 115] on span "Wedding Invitations" at bounding box center [394, 116] width 111 height 16
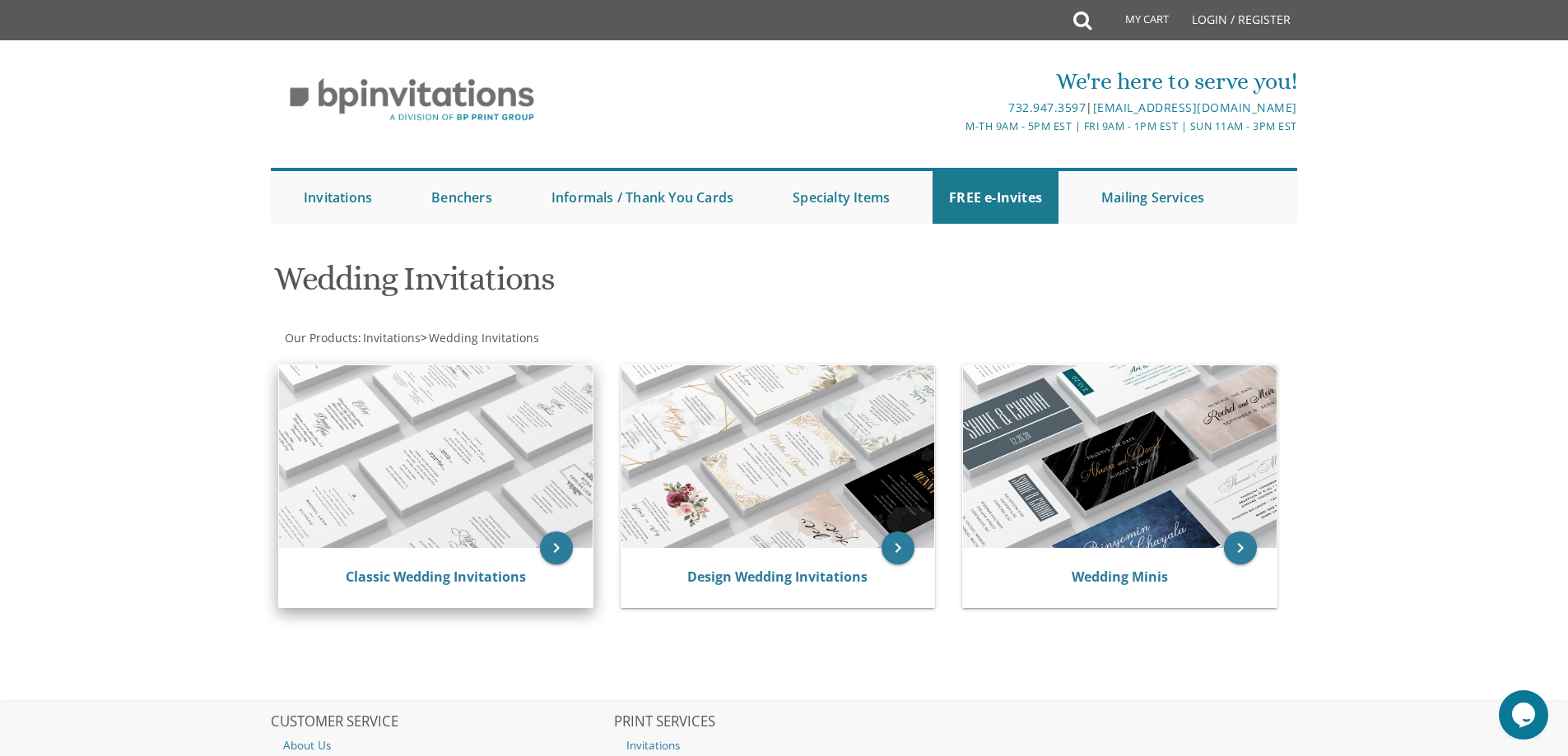
click at [364, 484] on img at bounding box center [436, 457] width 314 height 183
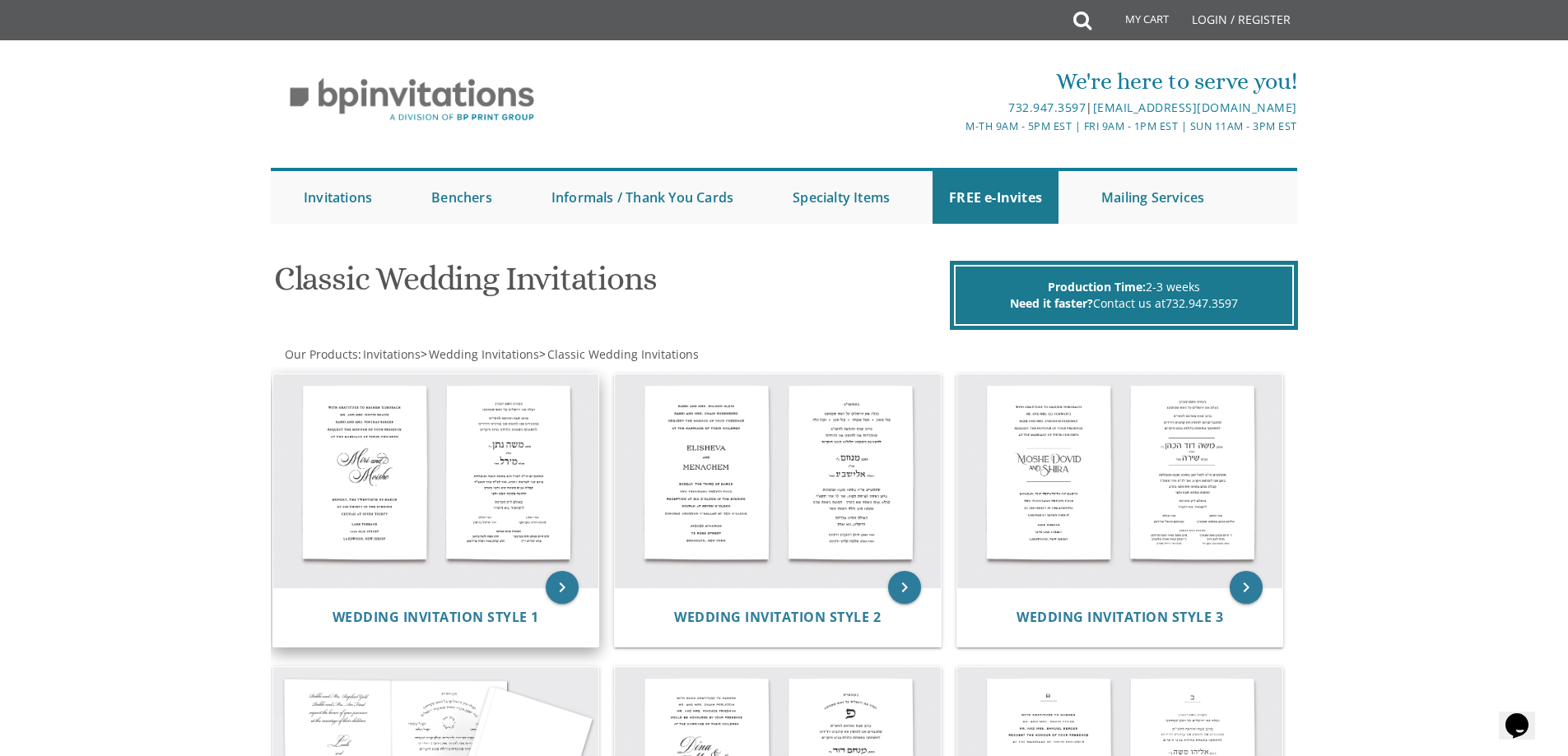
click at [407, 481] on img at bounding box center [436, 481] width 326 height 214
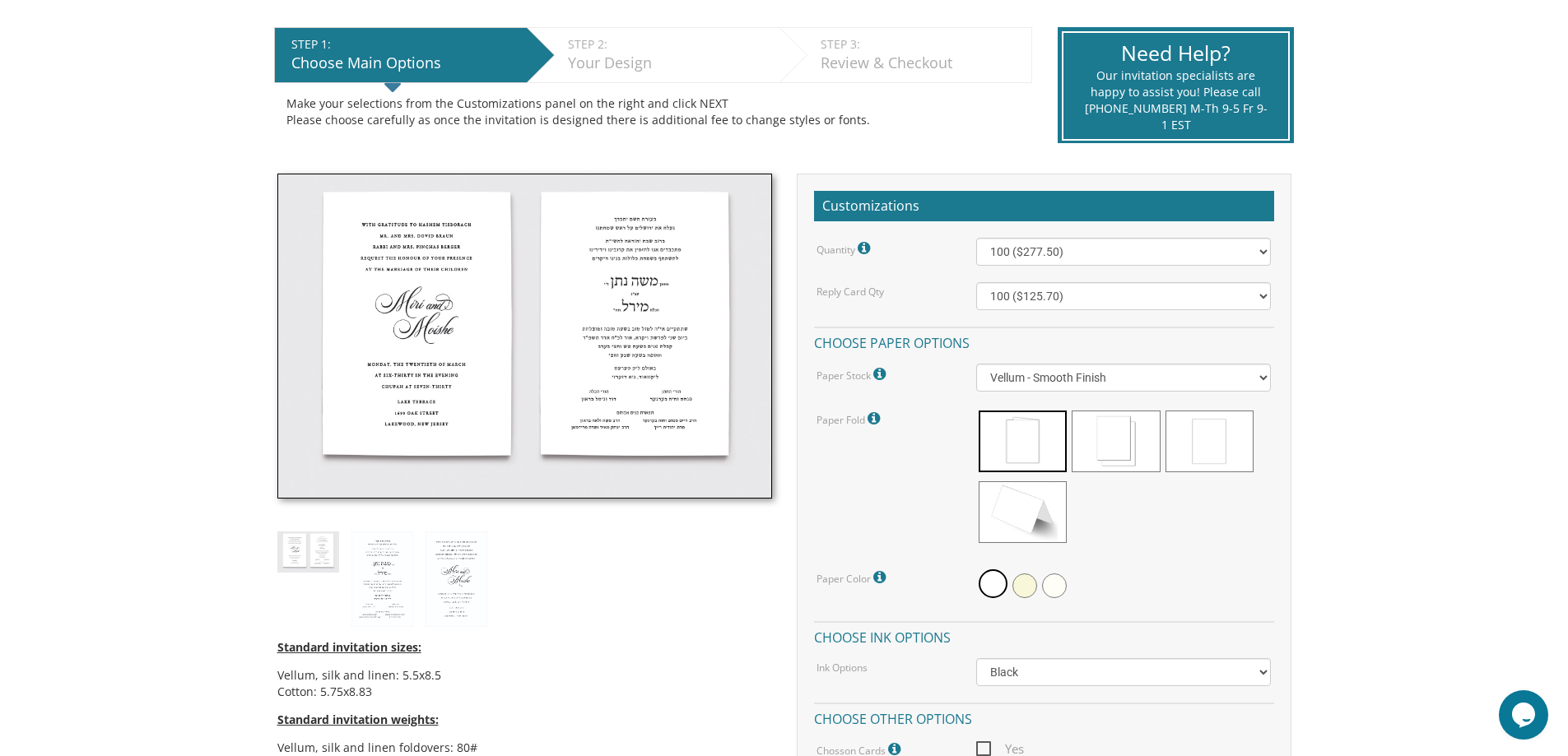
scroll to position [380, 0]
